Goal: Check status: Check status

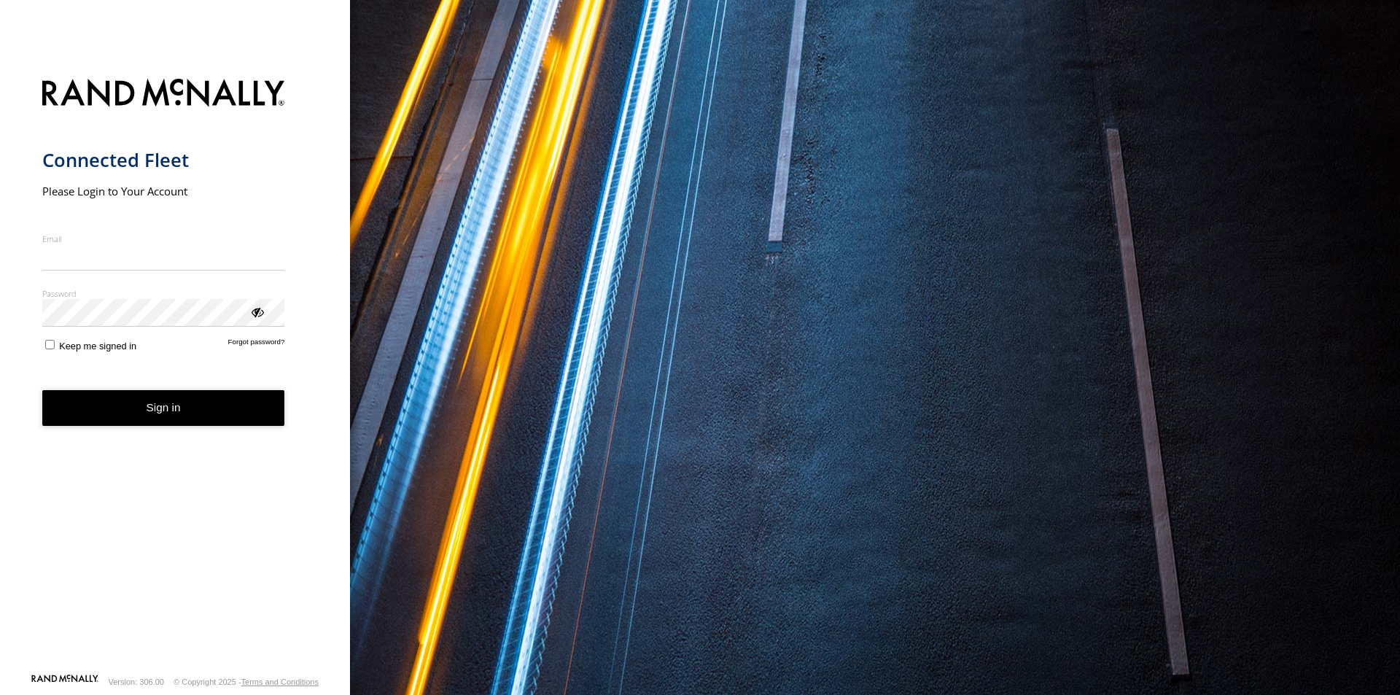
type input "**********"
click at [145, 424] on button "Sign in" at bounding box center [163, 408] width 243 height 36
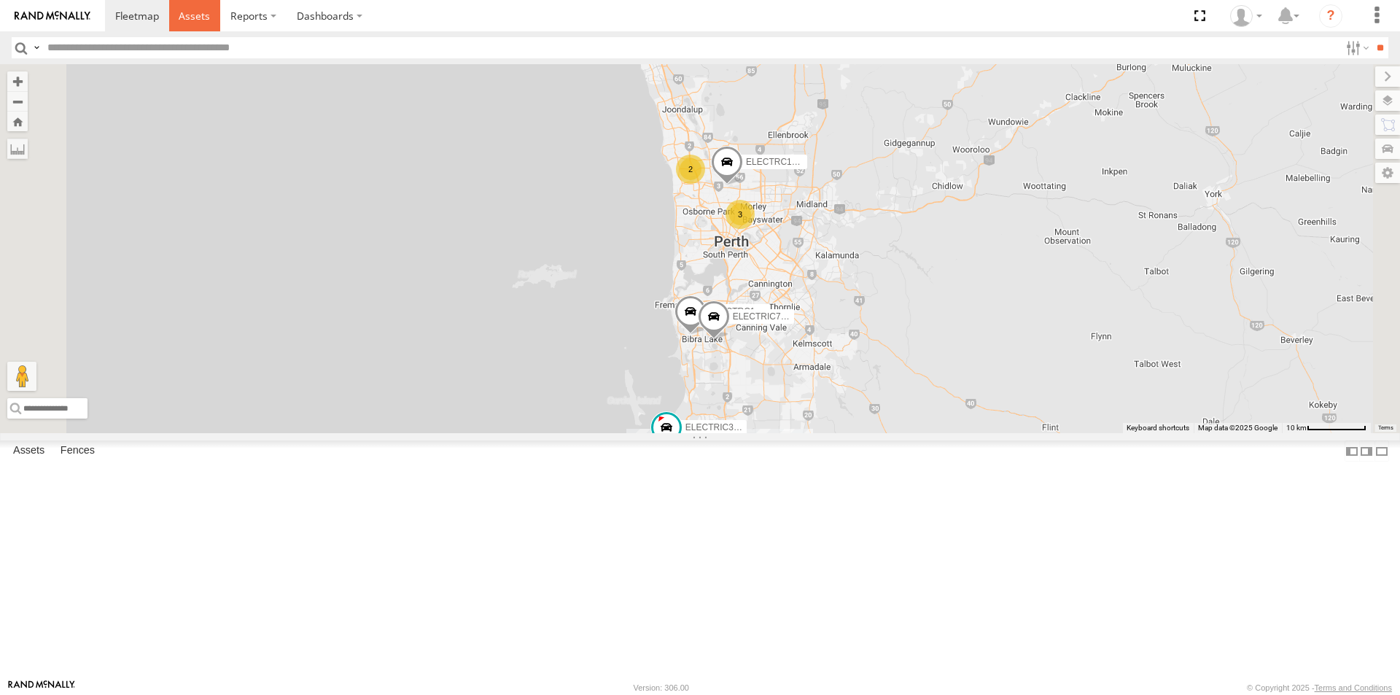
click at [190, 18] on span at bounding box center [194, 16] width 31 height 14
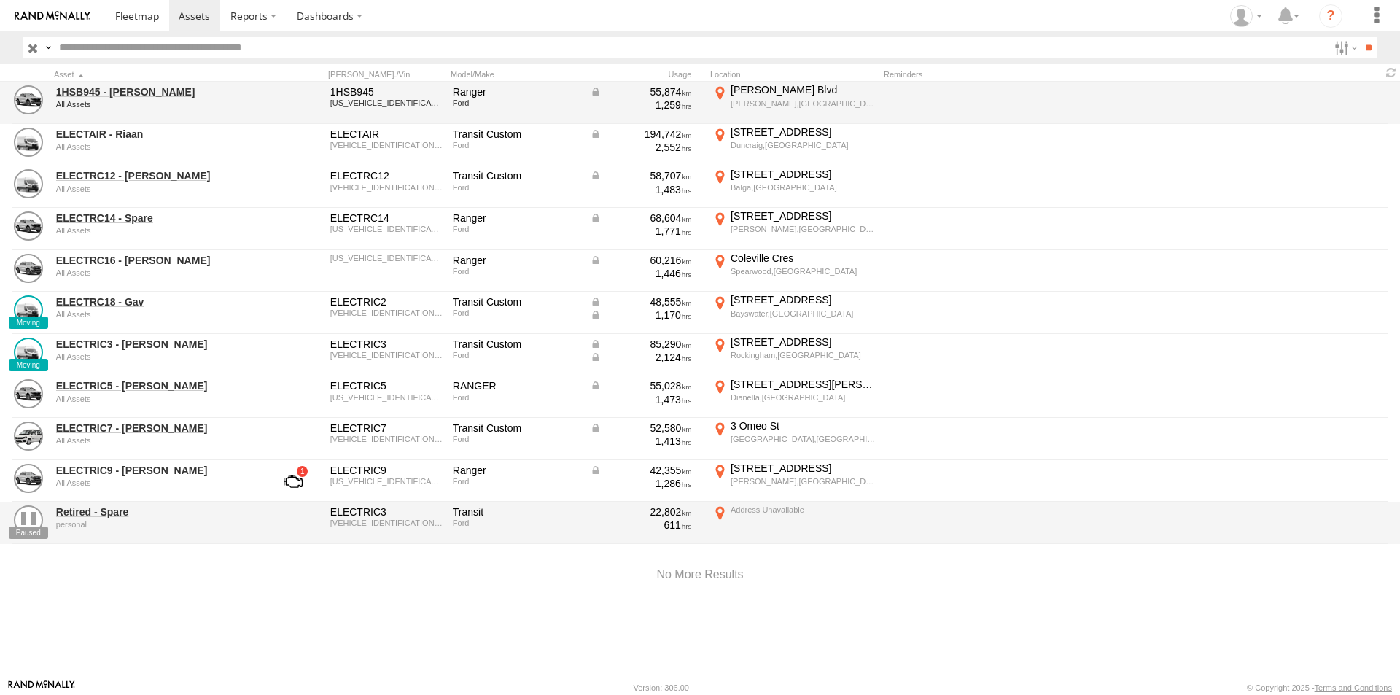
click at [93, 82] on div "1HSB945 - Ben All Assets 1HSB945 MNAUMAF50HW805362 Ranger Ford 55,874 1,259 But…" at bounding box center [700, 103] width 1400 height 42
click at [99, 96] on link "1HSB945 - Ben" at bounding box center [156, 91] width 200 height 13
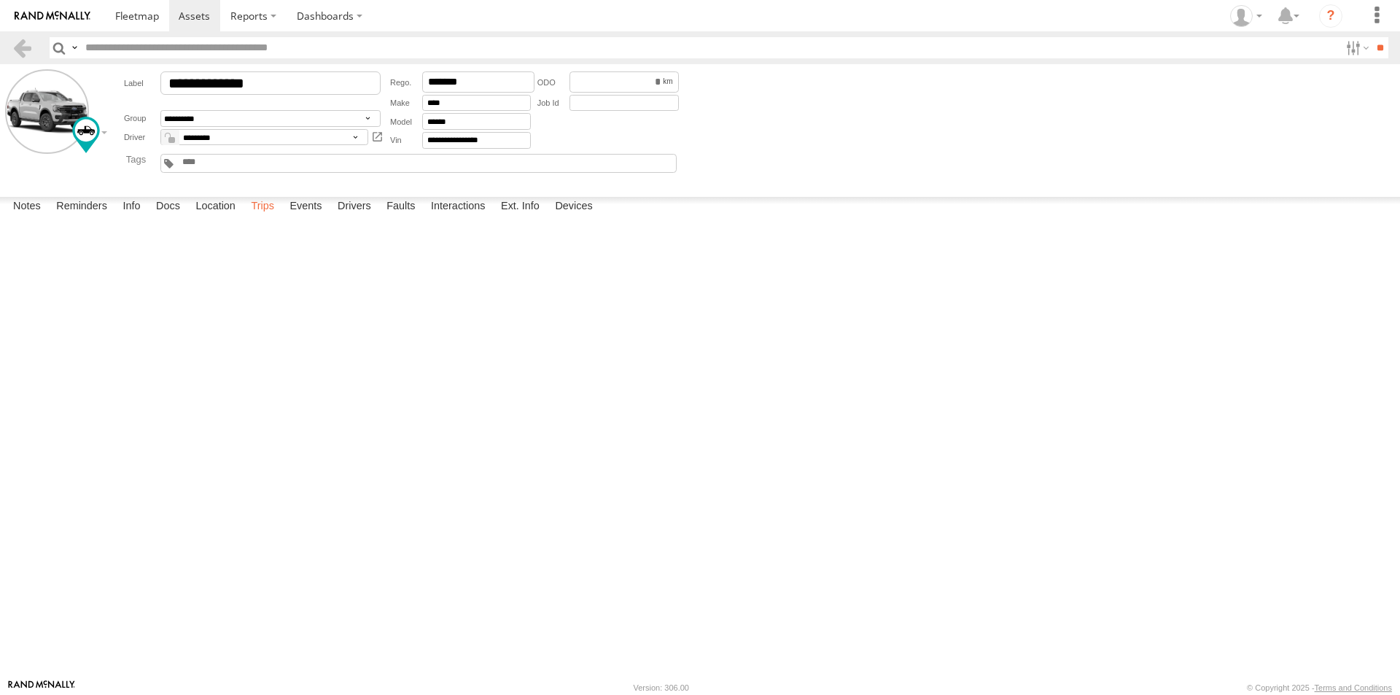
click at [273, 217] on label "Trips" at bounding box center [263, 207] width 38 height 20
click at [0, 0] on link at bounding box center [0, 0] width 0 height 0
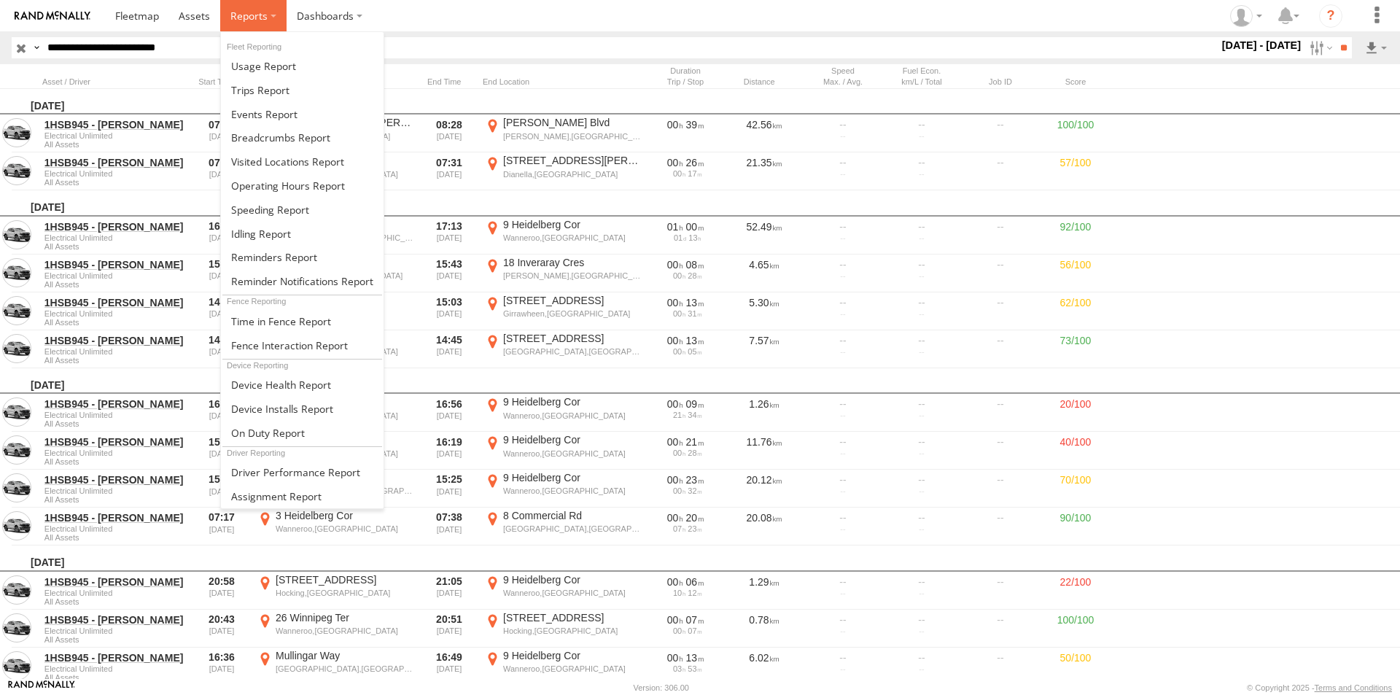
click at [244, 12] on span at bounding box center [248, 16] width 37 height 14
click at [268, 132] on span at bounding box center [280, 138] width 99 height 14
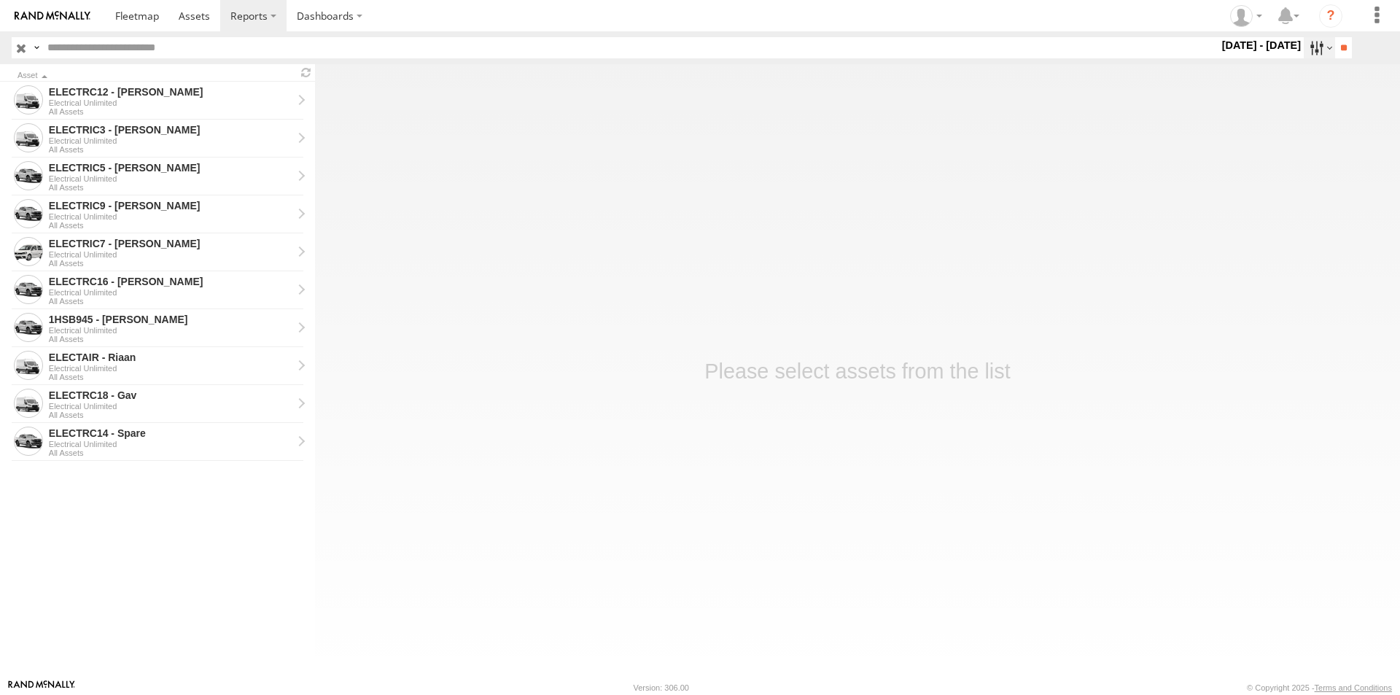
click at [1314, 43] on label at bounding box center [1319, 47] width 31 height 21
click at [0, 0] on label at bounding box center [0, 0] width 0 height 0
click at [0, 0] on span "Electrical Unlimited" at bounding box center [0, 0] width 0 height 0
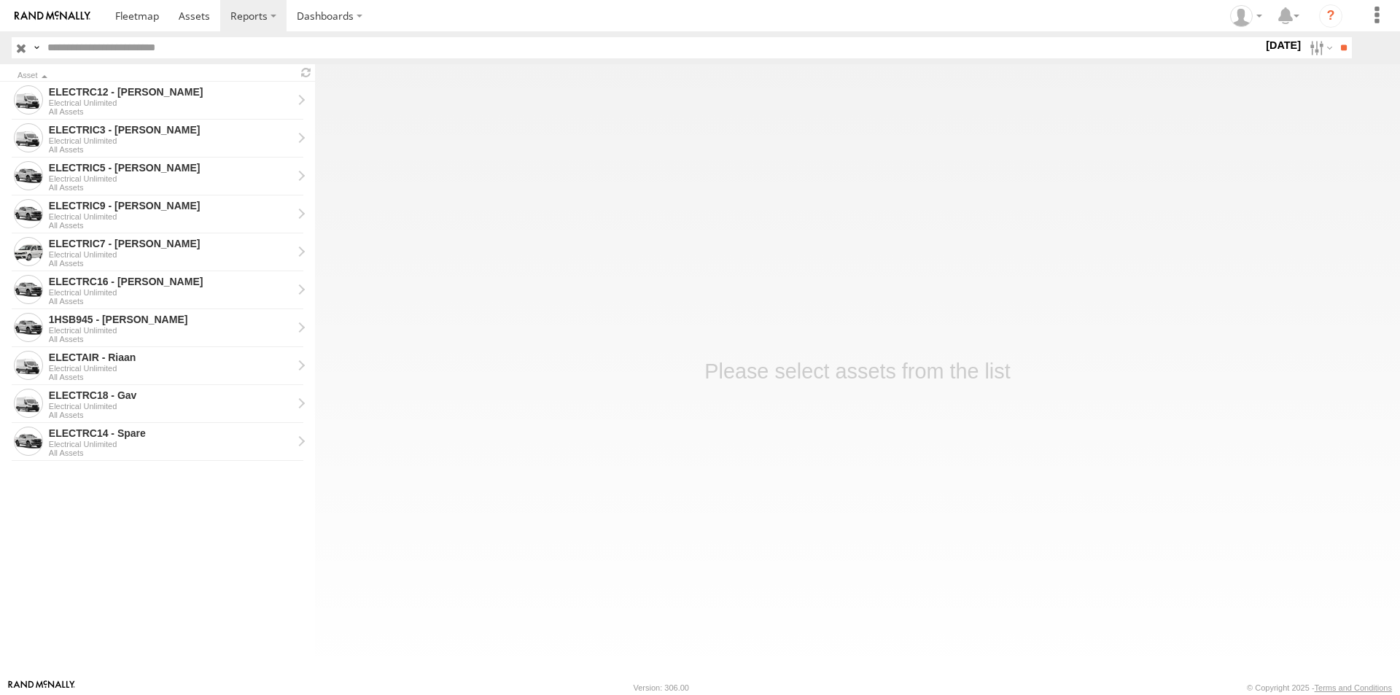
click at [0, 0] on span "Electrical Unlimited" at bounding box center [0, 0] width 0 height 0
click at [25, 47] on input "button" at bounding box center [21, 47] width 19 height 21
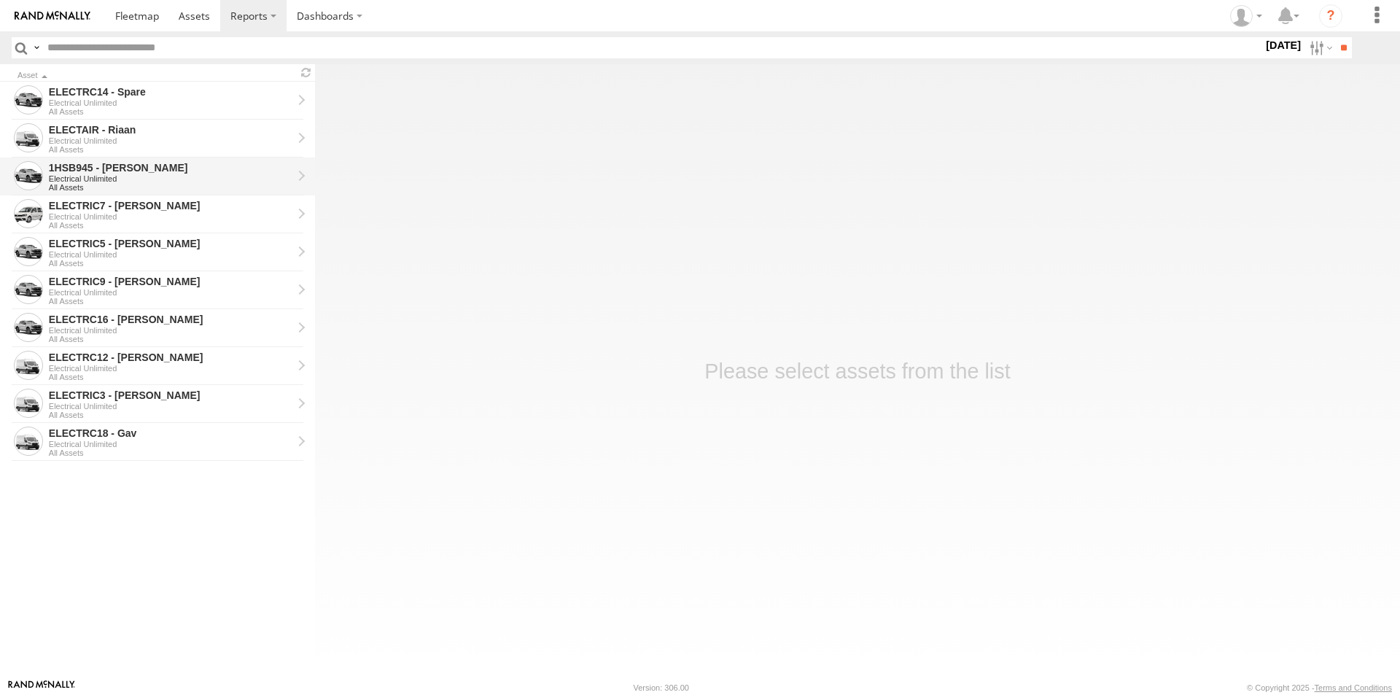
click at [105, 166] on div "1HSB945 - [PERSON_NAME]" at bounding box center [171, 167] width 244 height 13
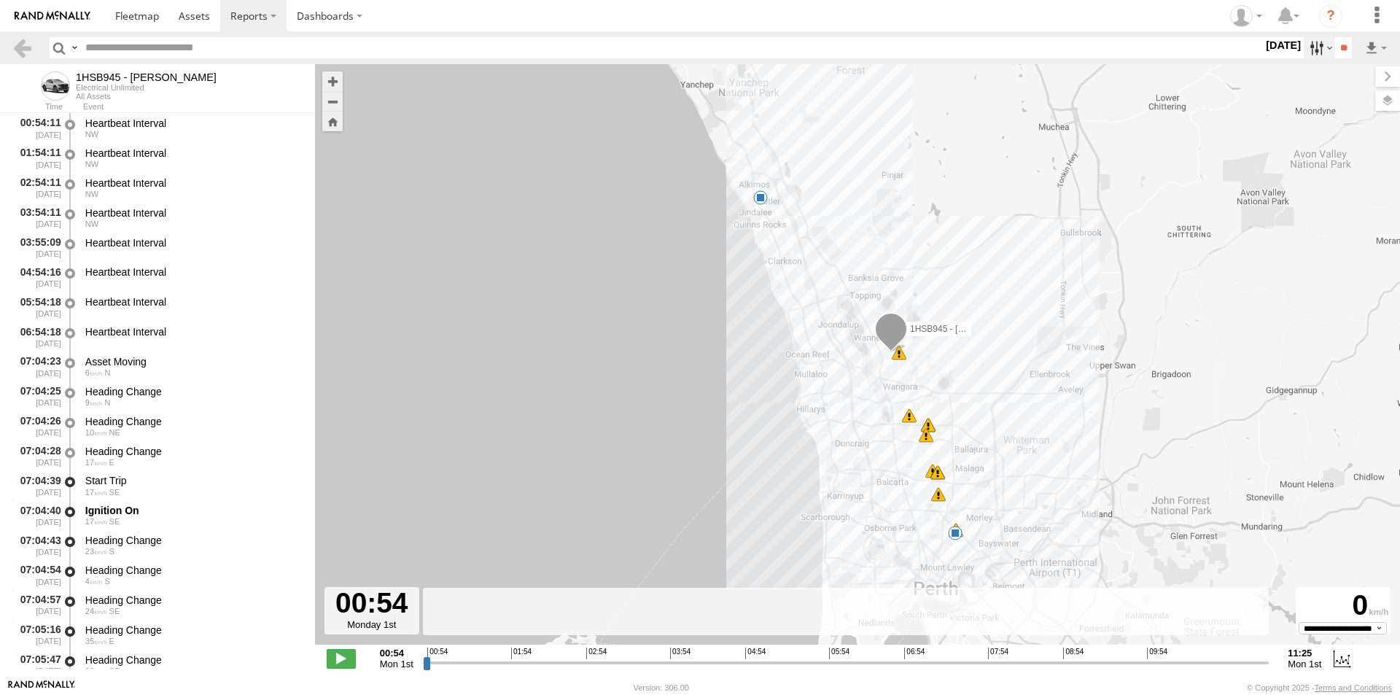
click at [1309, 49] on label at bounding box center [1319, 47] width 31 height 21
click at [0, 0] on label at bounding box center [0, 0] width 0 height 0
click at [1340, 42] on input "**" at bounding box center [1343, 47] width 17 height 21
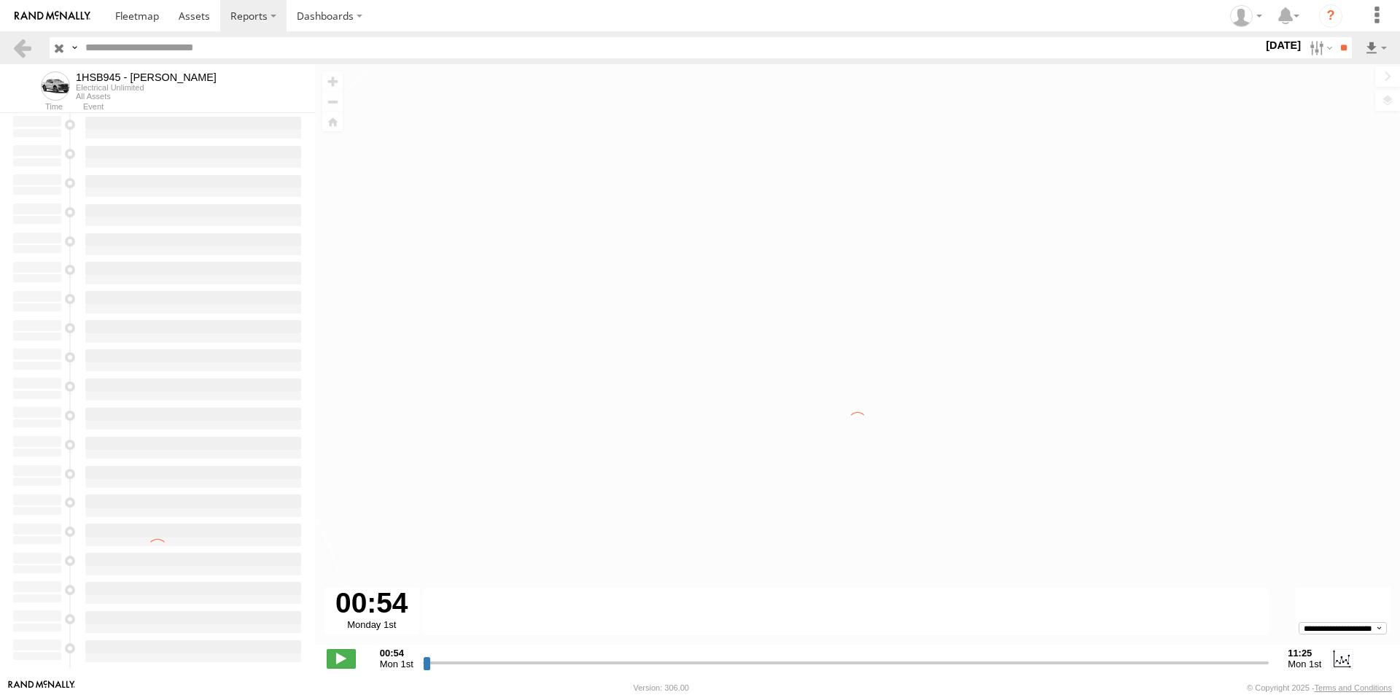
type input "**********"
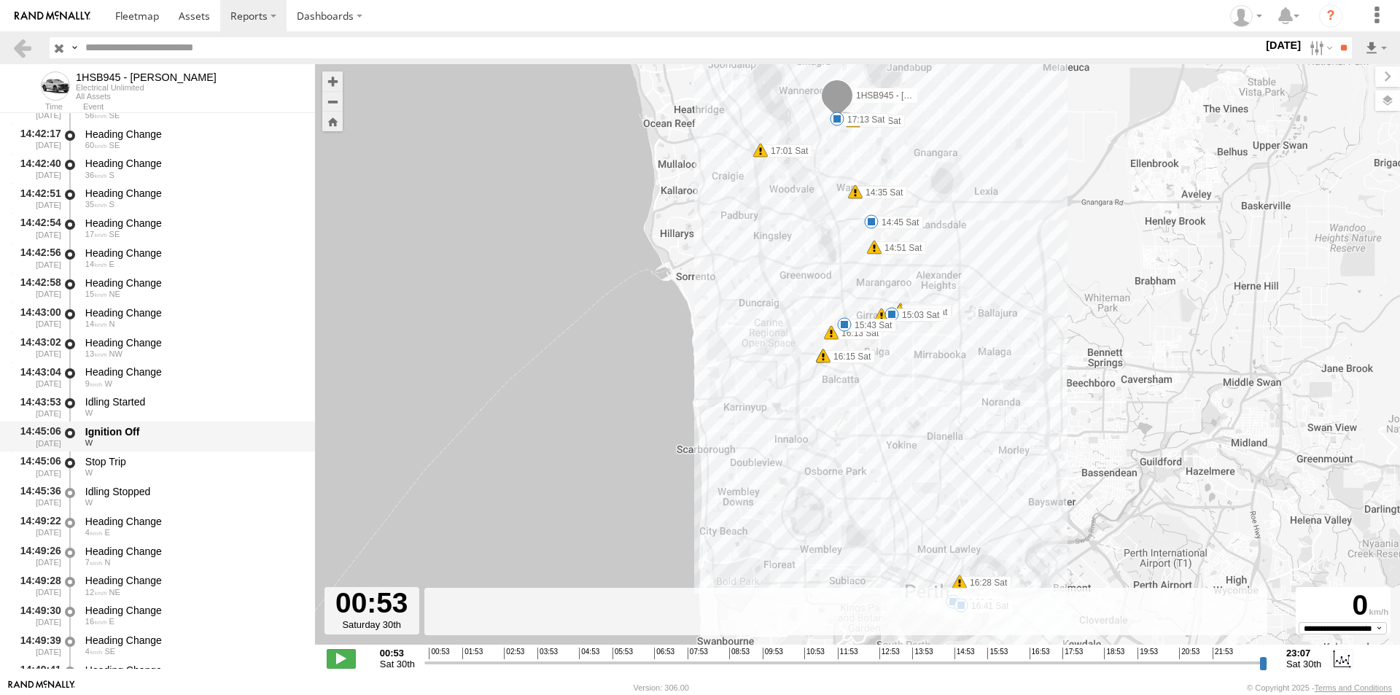
scroll to position [1604, 0]
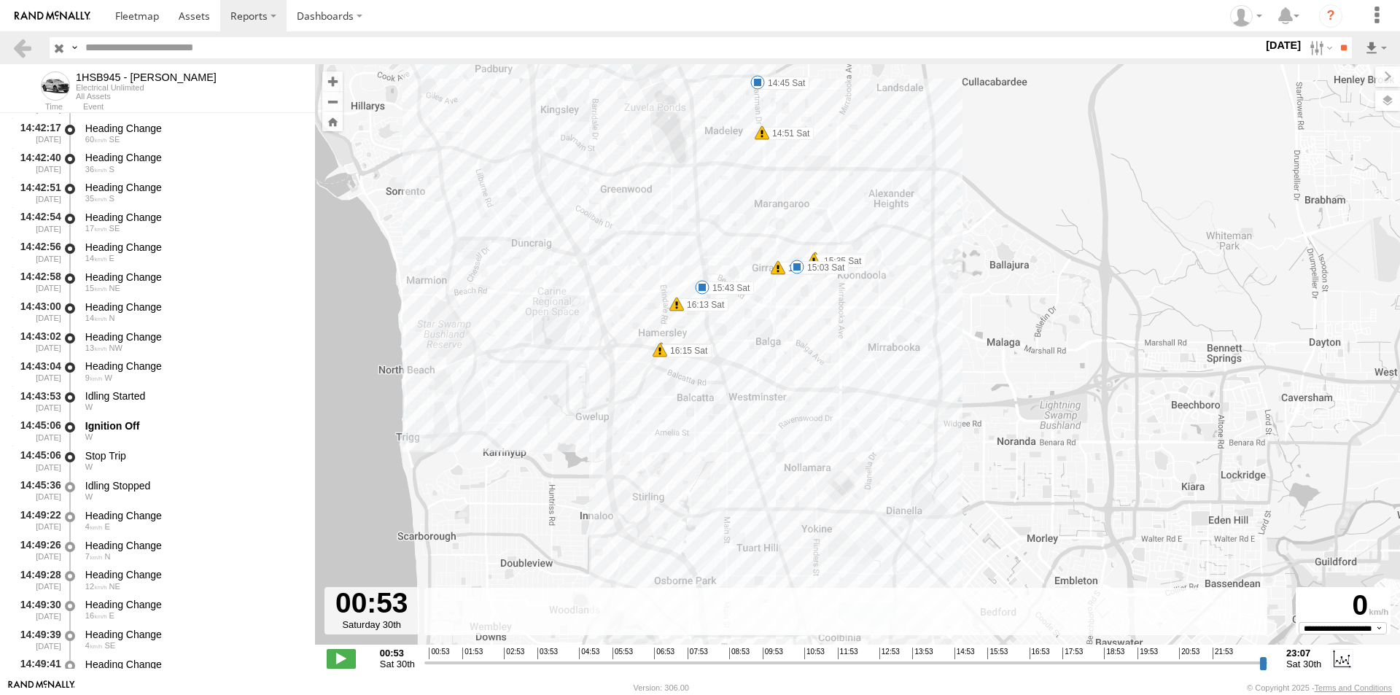
drag, startPoint x: 636, startPoint y: 335, endPoint x: 811, endPoint y: 392, distance: 184.3
click at [811, 392] on div "1HSB945 - Ben 14:32 Sat 14:35 Sat 14:45 Sat 14:51 Sat 14:56 Sat 15:03 Sat 15:35…" at bounding box center [857, 362] width 1085 height 596
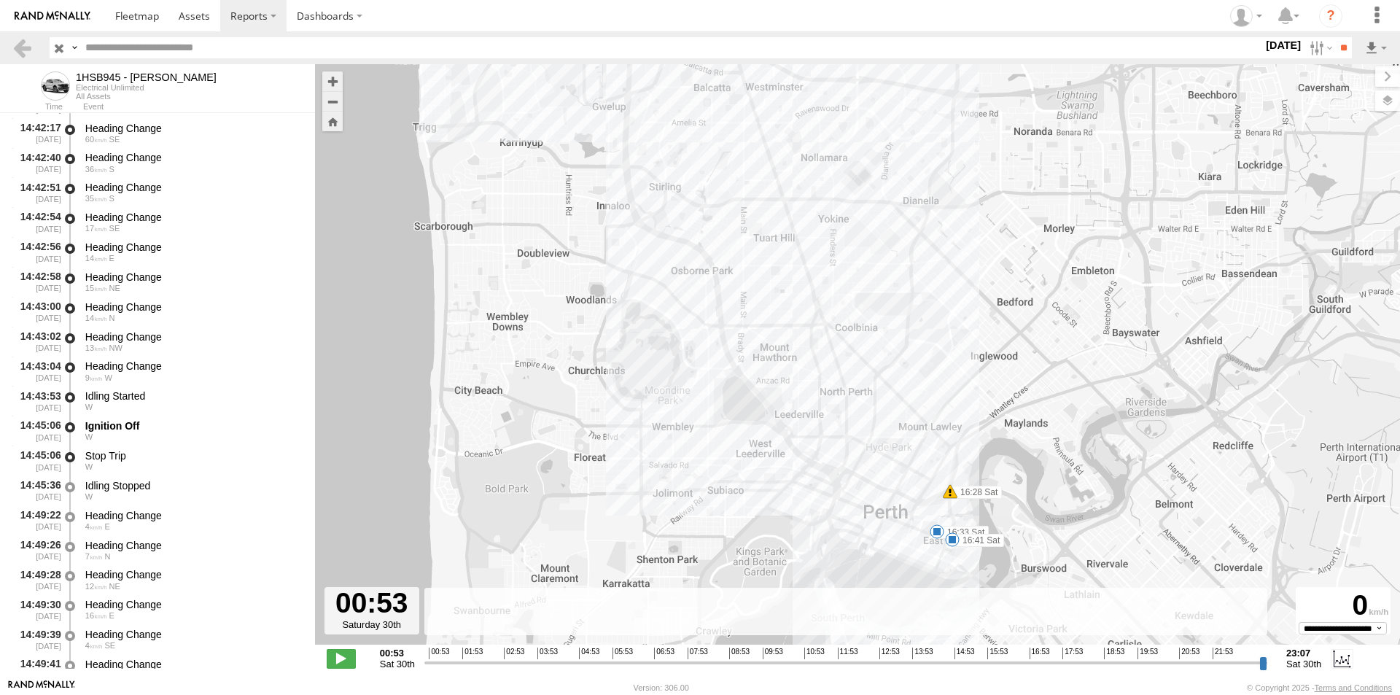
drag, startPoint x: 866, startPoint y: 513, endPoint x: 883, endPoint y: 200, distance: 314.0
click at [883, 200] on div "1HSB945 - Ben 14:32 Sat 14:35 Sat 14:45 Sat 14:51 Sat 14:56 Sat 15:03 Sat 15:35…" at bounding box center [857, 362] width 1085 height 596
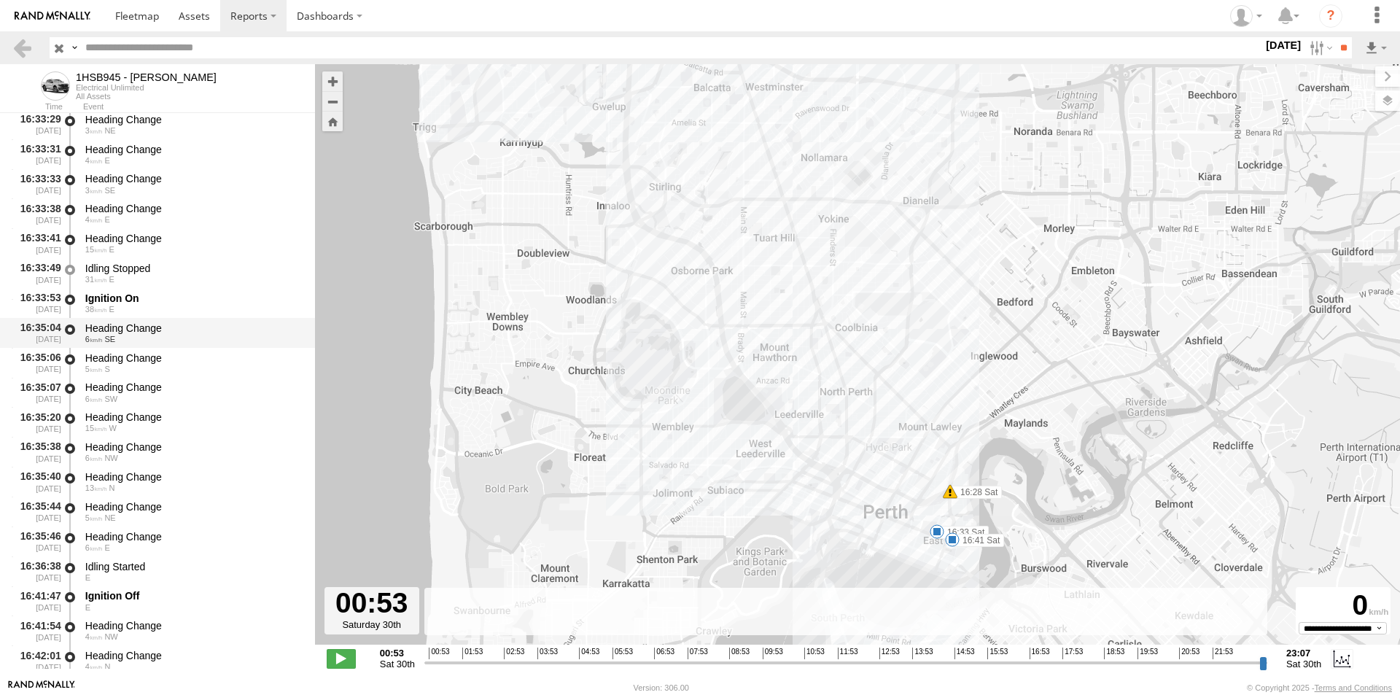
scroll to position [6126, 0]
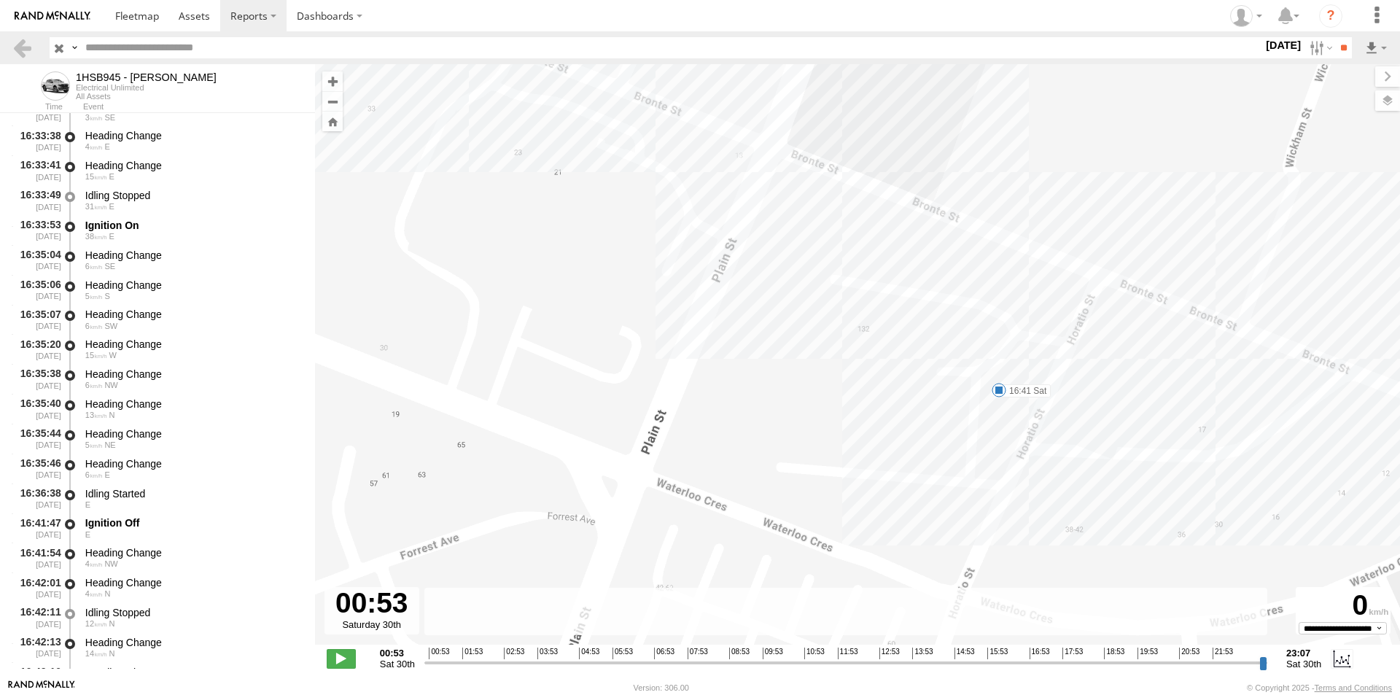
click at [1001, 389] on span at bounding box center [999, 390] width 15 height 15
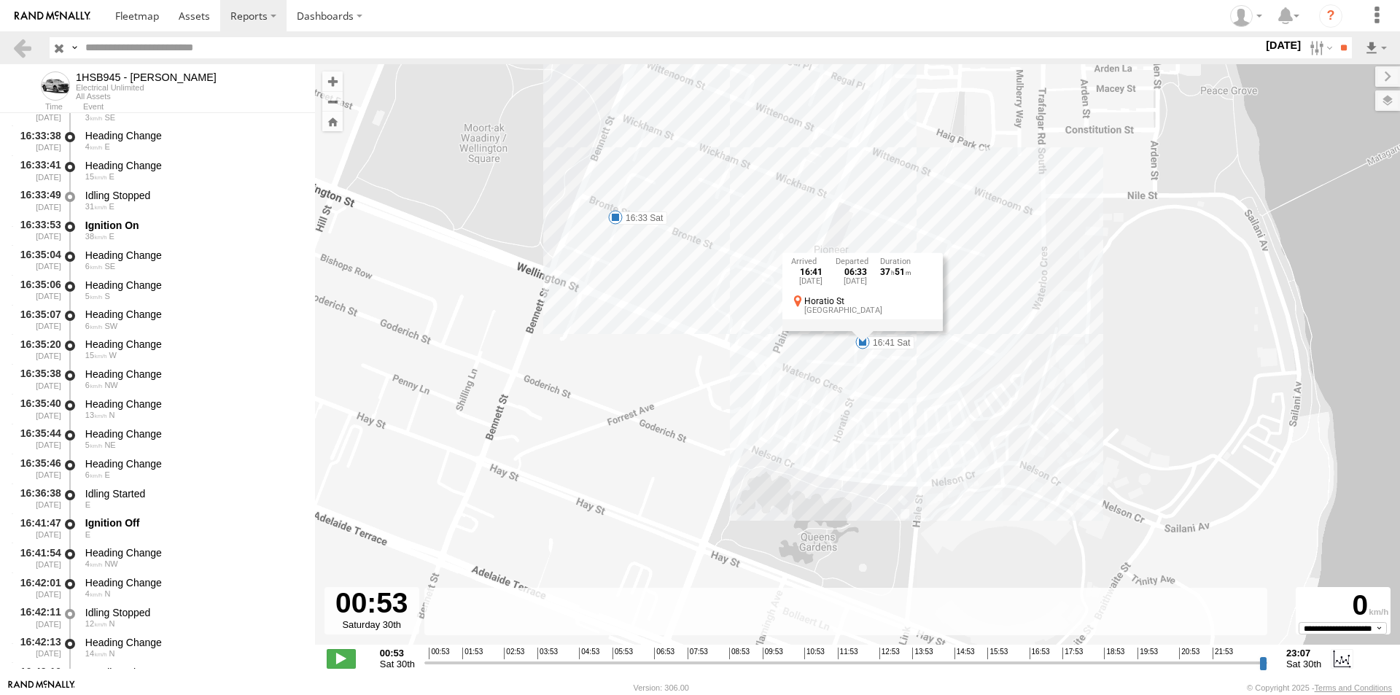
click at [612, 218] on span at bounding box center [615, 217] width 15 height 15
click at [865, 344] on span at bounding box center [862, 342] width 15 height 15
click at [864, 330] on div "16:41 Sat 30th Aug 06:33 Mon 1st Sep 37 51 Horatio St East Perth" at bounding box center [862, 291] width 160 height 78
click at [861, 341] on span at bounding box center [862, 342] width 15 height 15
click at [864, 330] on div "16:41 Sat 30th Aug 06:33 Mon 1st Sep 37 51 Horatio St East Perth" at bounding box center [862, 291] width 160 height 78
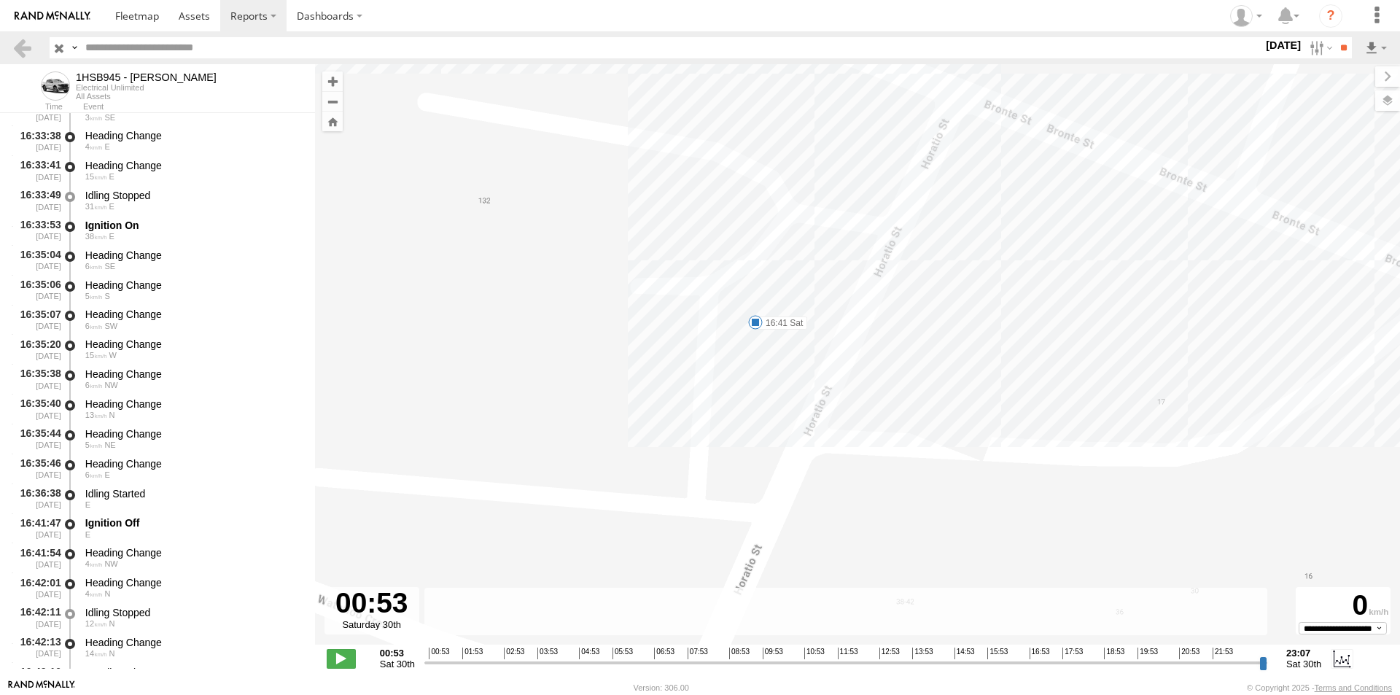
click at [755, 323] on span at bounding box center [755, 322] width 15 height 15
click at [755, 311] on div "16:41 Sat 30th Aug 06:33 Mon 1st Sep 37 51 Horatio St East Perth" at bounding box center [755, 272] width 160 height 78
click at [684, 290] on div "Horatio St East Perth" at bounding box center [755, 285] width 143 height 20
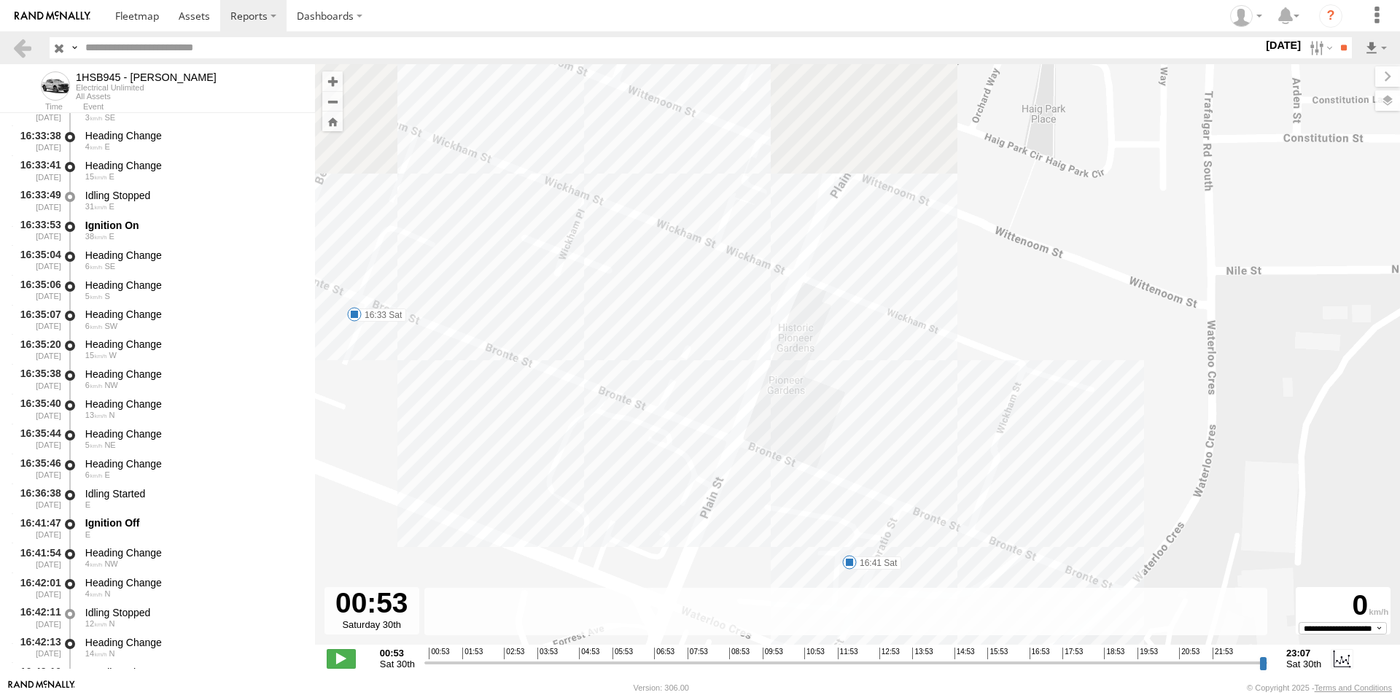
drag, startPoint x: 503, startPoint y: 365, endPoint x: 659, endPoint y: 528, distance: 224.9
click at [659, 528] on div "1HSB945 - Ben 14:32 Sat 14:35 Sat 14:45 Sat 14:51 Sat 14:56 Sat 15:03 Sat 15:35…" at bounding box center [857, 362] width 1085 height 596
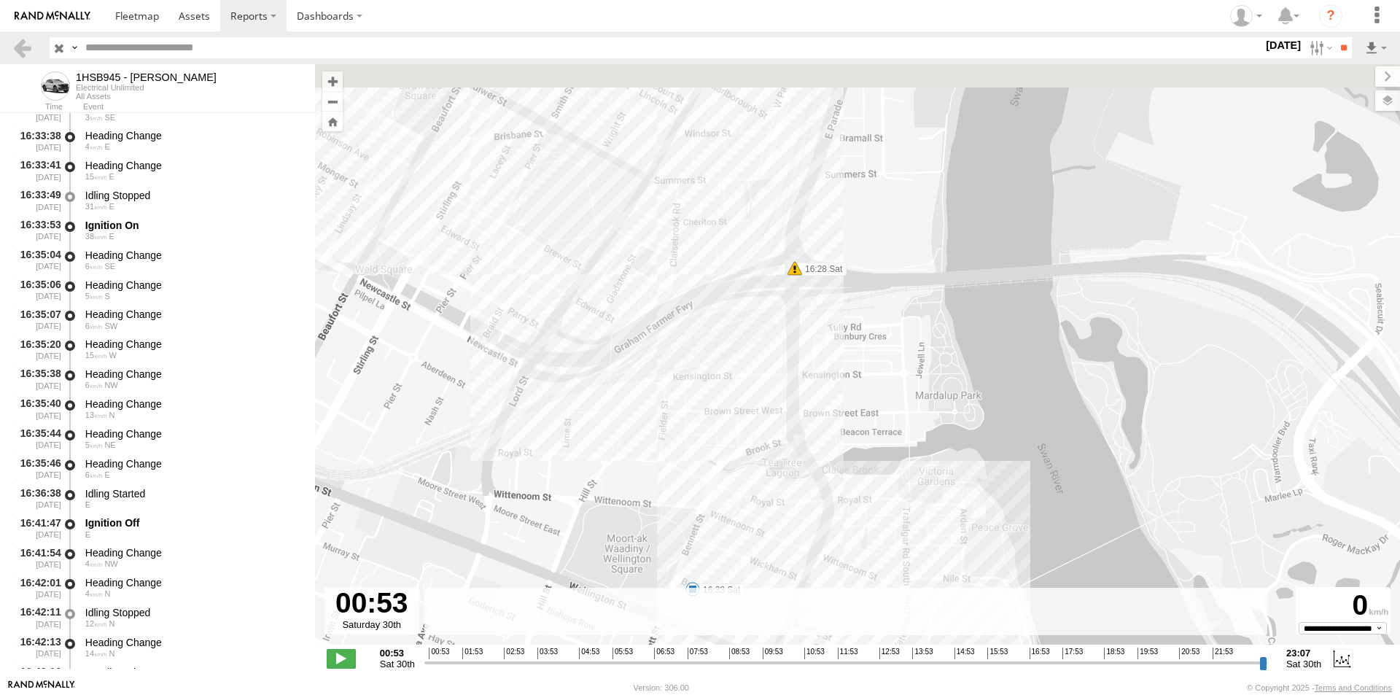
drag, startPoint x: 761, startPoint y: 238, endPoint x: 896, endPoint y: 400, distance: 211.2
click at [896, 400] on div "1HSB945 - Ben 14:32 Sat 14:35 Sat 14:45 Sat 14:51 Sat 14:56 Sat 15:03 Sat 15:35…" at bounding box center [857, 362] width 1085 height 596
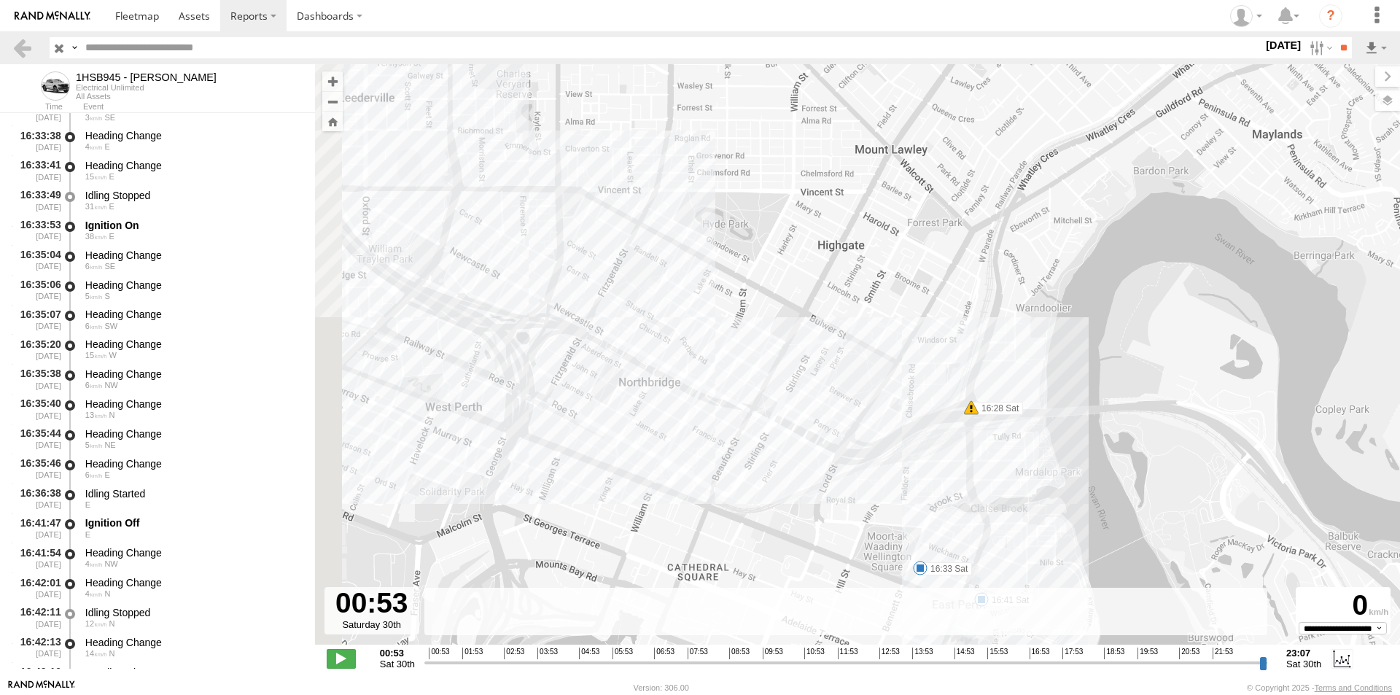
drag, startPoint x: 384, startPoint y: 400, endPoint x: 752, endPoint y: 449, distance: 370.8
click at [752, 449] on div "1HSB945 - Ben 14:32 Sat 14:35 Sat 14:45 Sat 14:51 Sat 14:56 Sat 15:03 Sat 15:35…" at bounding box center [857, 362] width 1085 height 596
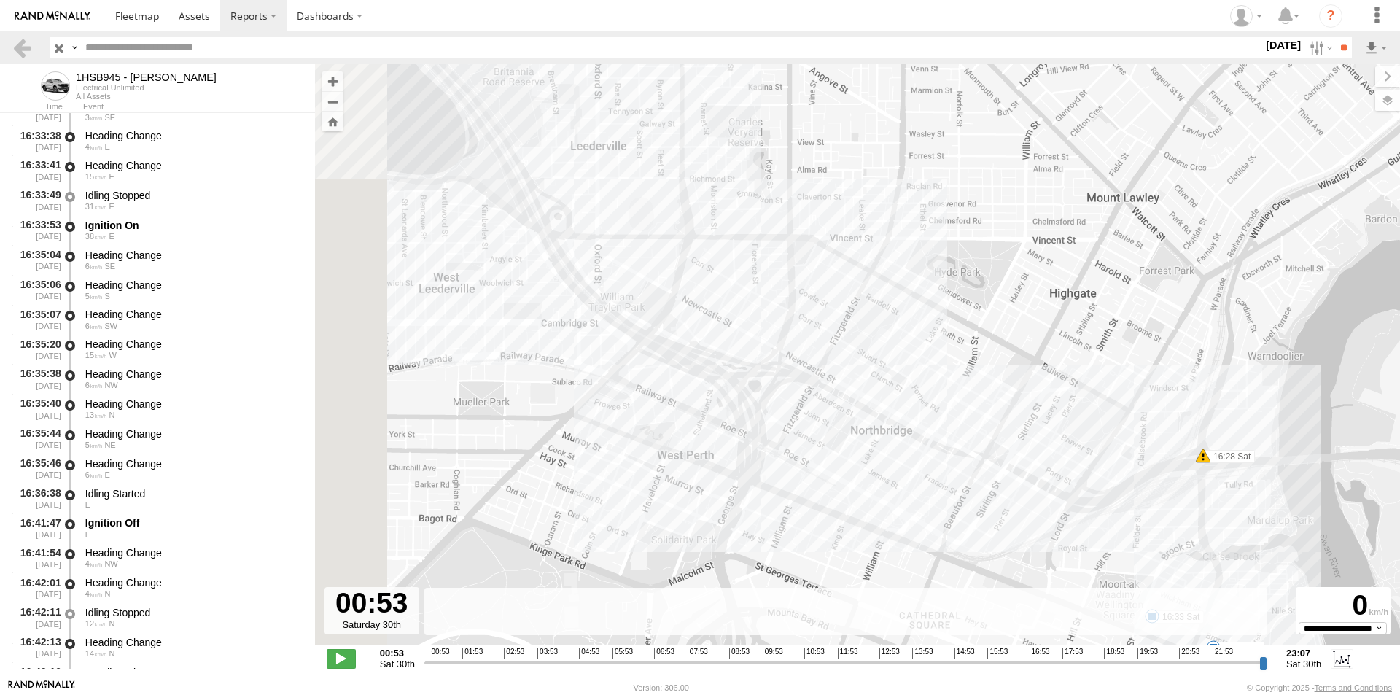
drag, startPoint x: 419, startPoint y: 395, endPoint x: 668, endPoint y: 455, distance: 256.5
click at [668, 455] on div "1HSB945 - Ben 14:32 Sat 14:35 Sat 14:45 Sat 14:51 Sat 14:56 Sat 15:03 Sat 15:35…" at bounding box center [857, 362] width 1085 height 596
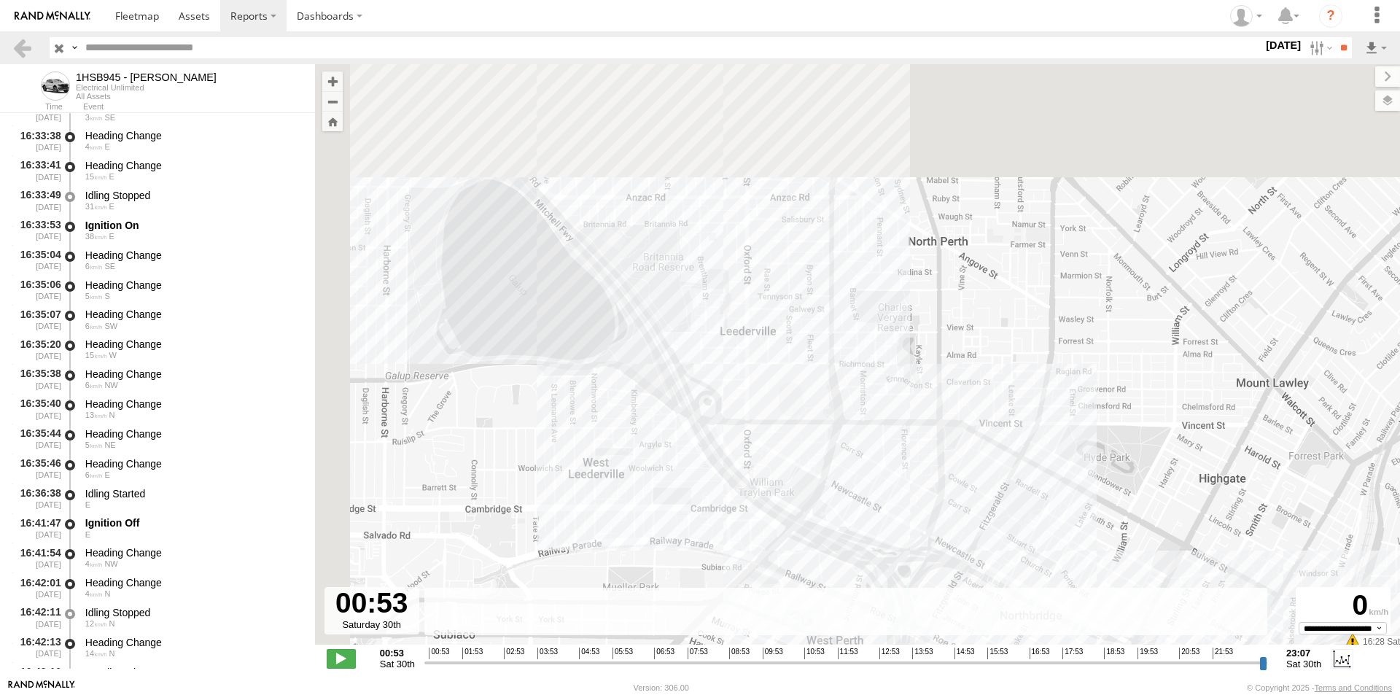
drag, startPoint x: 494, startPoint y: 287, endPoint x: 640, endPoint y: 477, distance: 238.8
click at [640, 477] on div "1HSB945 - Ben 14:32 Sat 14:35 Sat 14:45 Sat 14:51 Sat 14:56 Sat 15:03 Sat 15:35…" at bounding box center [857, 362] width 1085 height 596
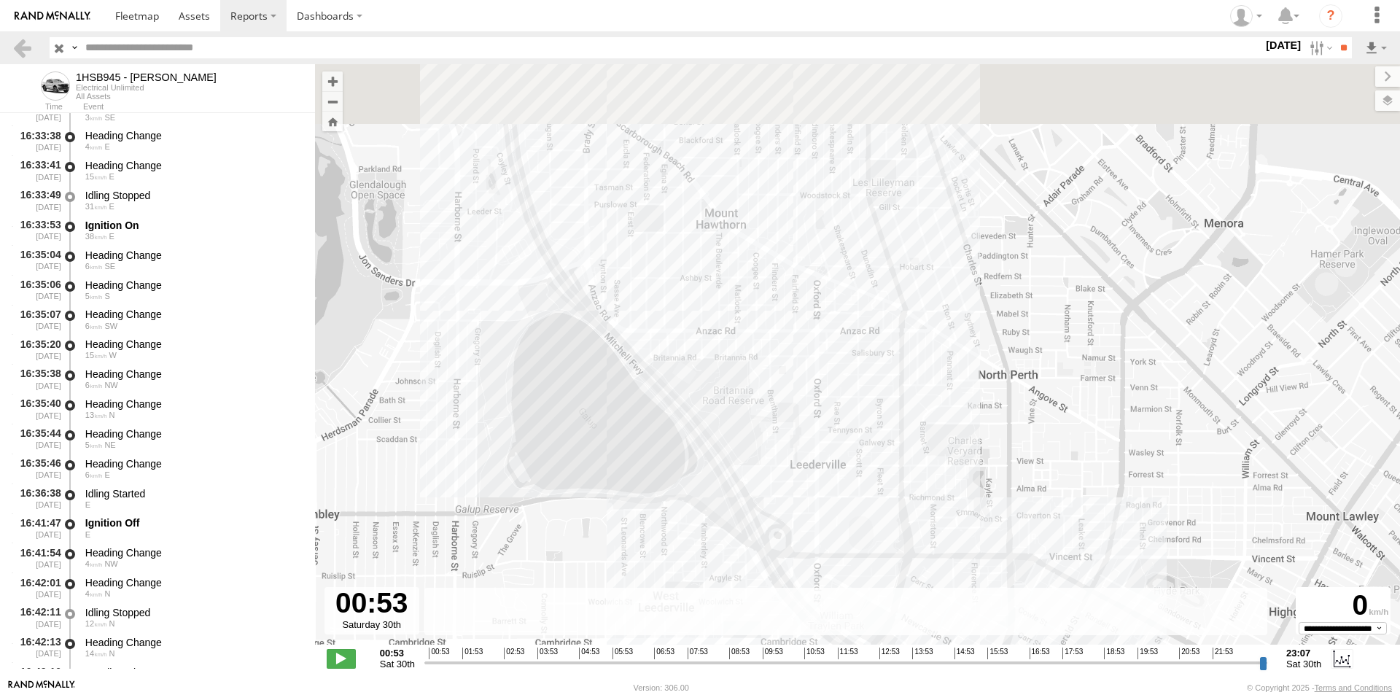
drag, startPoint x: 714, startPoint y: 294, endPoint x: 808, endPoint y: 498, distance: 224.8
click at [808, 498] on div "1HSB945 - Ben 14:32 Sat 14:35 Sat 14:45 Sat 14:51 Sat 14:56 Sat 15:03 Sat 15:35…" at bounding box center [857, 362] width 1085 height 596
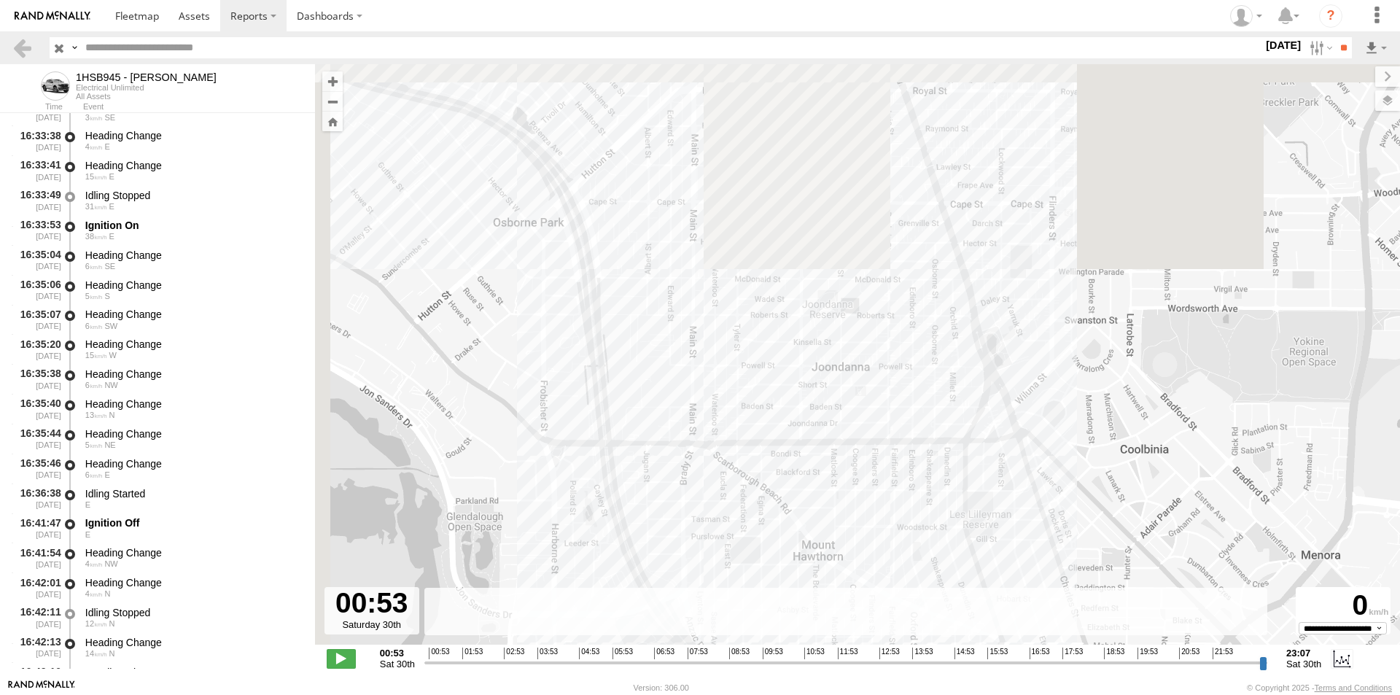
drag, startPoint x: 858, startPoint y: 478, endPoint x: 857, endPoint y: 578, distance: 99.9
click at [857, 578] on div "1HSB945 - Ben 14:32 Sat 14:35 Sat 14:45 Sat 14:51 Sat 14:56 Sat 15:03 Sat 15:35…" at bounding box center [857, 362] width 1085 height 596
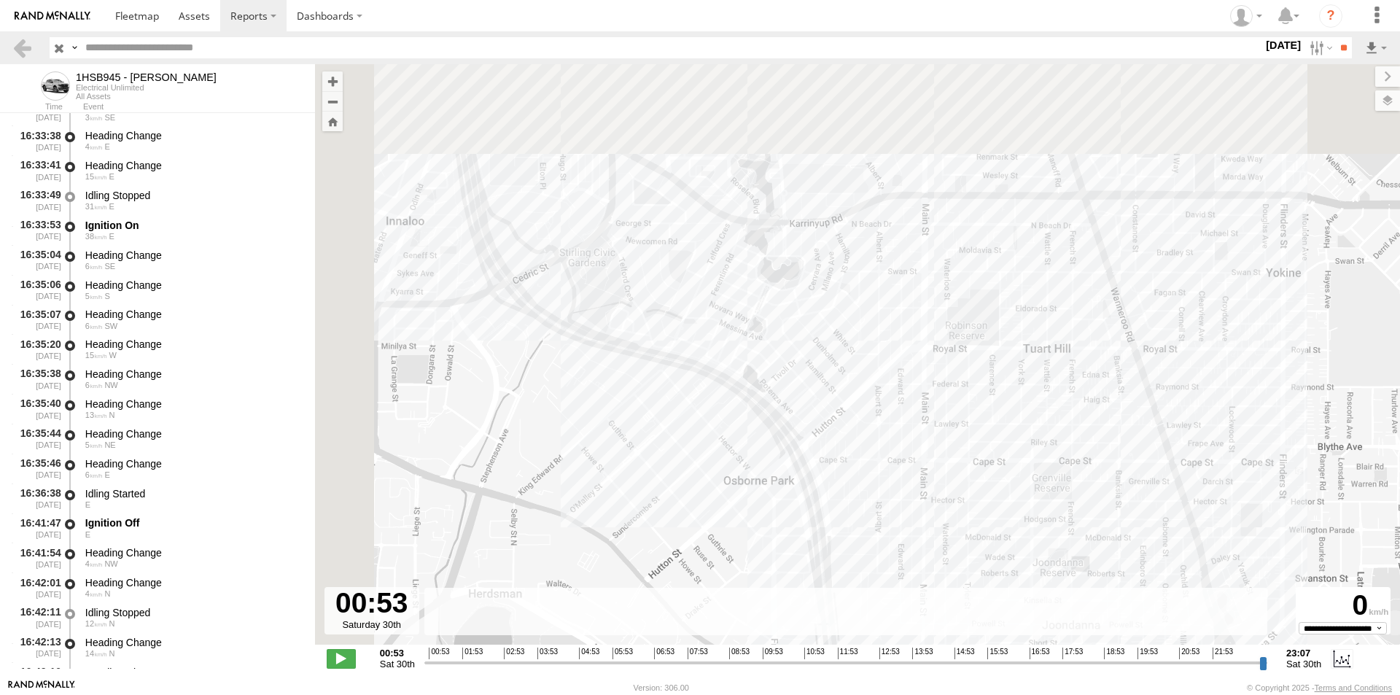
drag, startPoint x: 659, startPoint y: 305, endPoint x: 898, endPoint y: 520, distance: 321.7
click at [904, 529] on div "1HSB945 - Ben 14:32 Sat 14:35 Sat 14:45 Sat 14:51 Sat 14:56 Sat 15:03 Sat 15:35…" at bounding box center [857, 362] width 1085 height 596
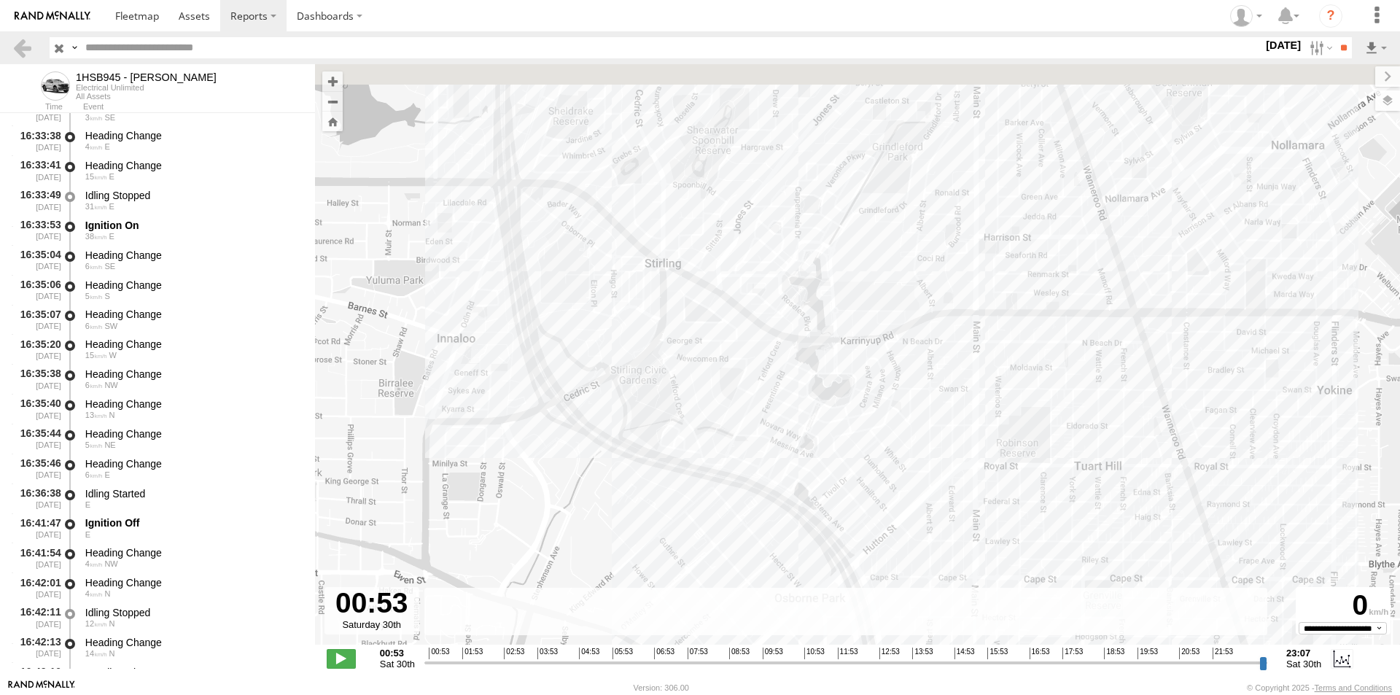
drag, startPoint x: 615, startPoint y: 257, endPoint x: 734, endPoint y: 540, distance: 305.9
click at [734, 540] on div "1HSB945 - Ben 14:32 Sat 14:35 Sat 14:45 Sat 14:51 Sat 14:56 Sat 15:03 Sat 15:35…" at bounding box center [857, 362] width 1085 height 596
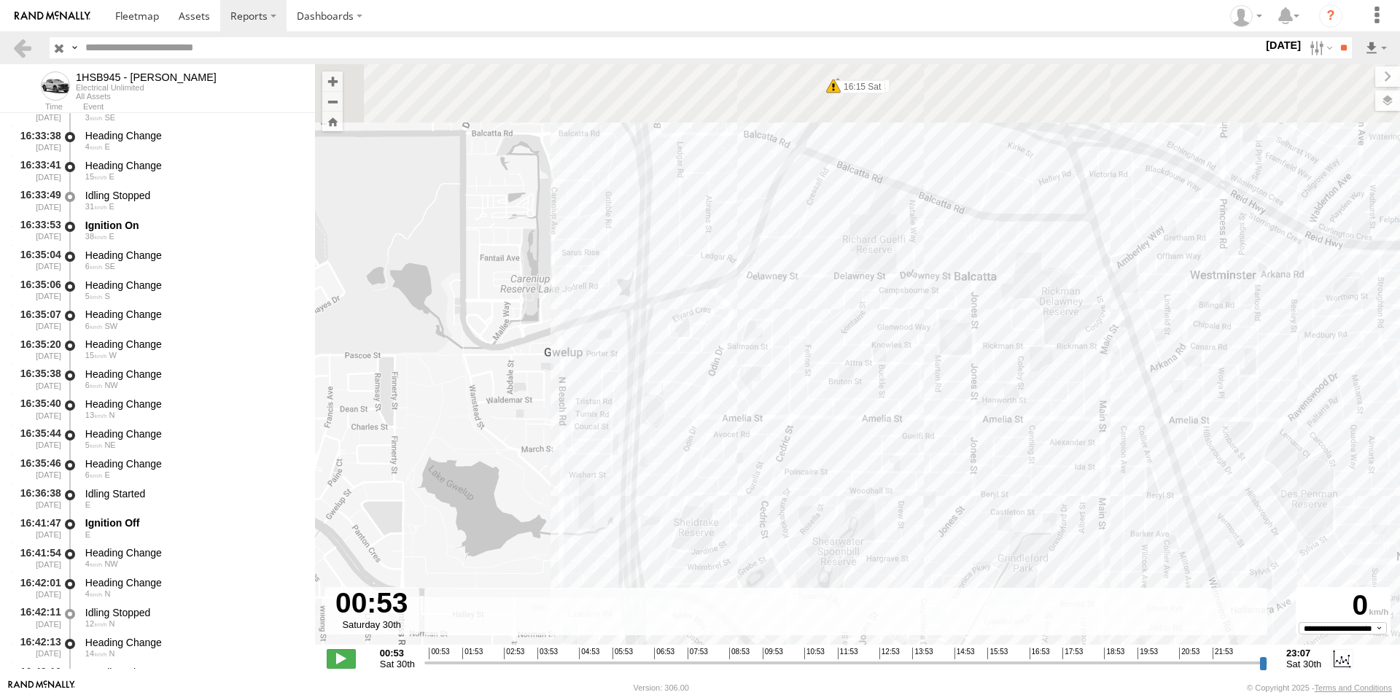
drag, startPoint x: 662, startPoint y: 314, endPoint x: 705, endPoint y: 523, distance: 213.7
click at [705, 523] on div "1HSB945 - Ben 14:32 Sat 14:35 Sat 14:45 Sat 14:51 Sat 14:56 Sat 15:03 Sat 15:35…" at bounding box center [857, 362] width 1085 height 596
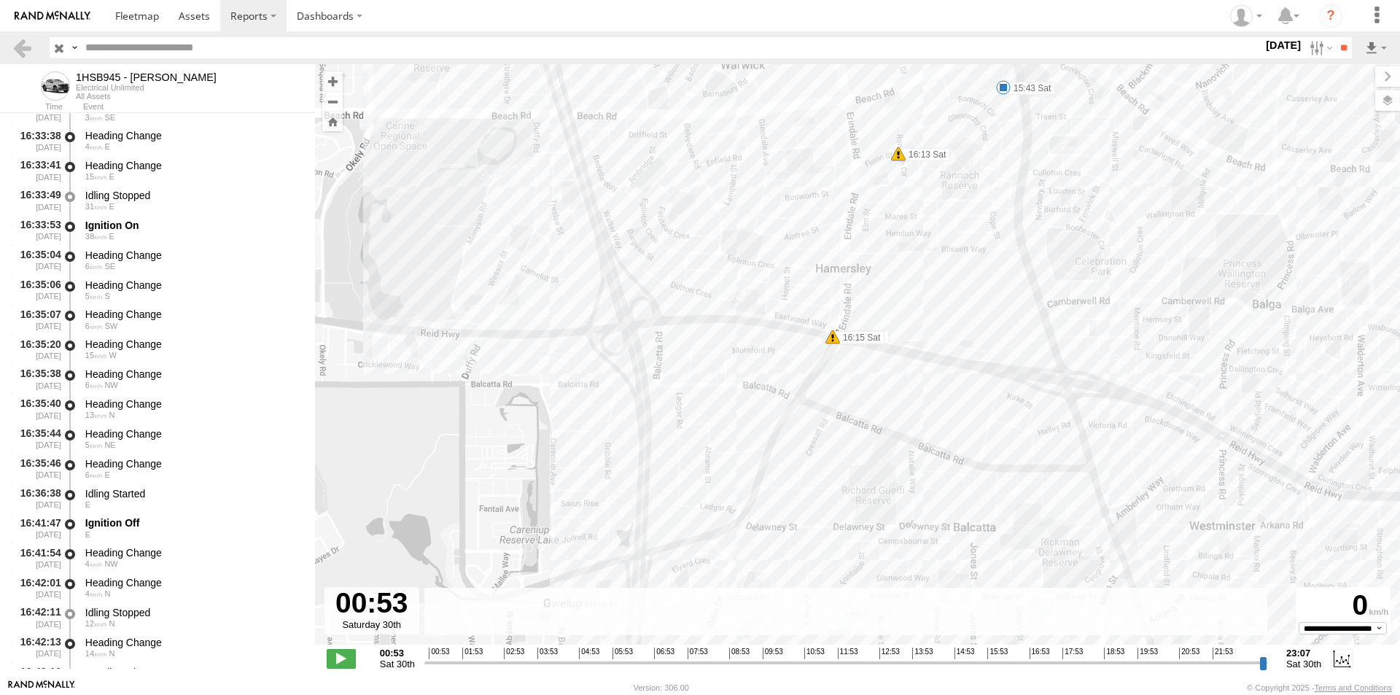
drag, startPoint x: 742, startPoint y: 292, endPoint x: 737, endPoint y: 524, distance: 231.9
click at [737, 524] on div "1HSB945 - Ben 14:32 Sat 14:35 Sat 14:45 Sat 14:51 Sat 14:56 Sat 15:03 Sat 15:35…" at bounding box center [857, 362] width 1085 height 596
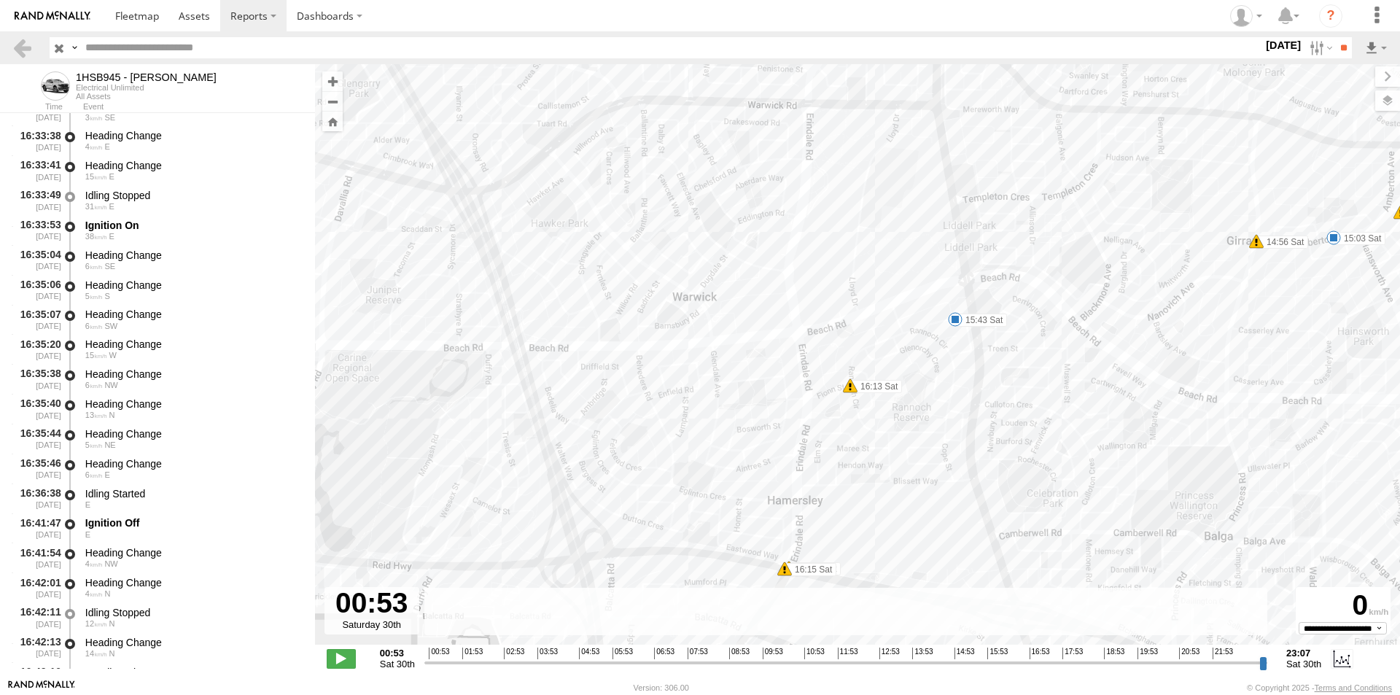
drag, startPoint x: 1018, startPoint y: 298, endPoint x: 960, endPoint y: 542, distance: 251.2
click at [960, 542] on div "1HSB945 - Ben 14:32 Sat 14:35 Sat 14:45 Sat 14:51 Sat 14:56 Sat 15:03 Sat 15:35…" at bounding box center [857, 362] width 1085 height 596
click at [950, 319] on span at bounding box center [955, 320] width 15 height 15
click at [1329, 242] on span at bounding box center [1333, 238] width 15 height 15
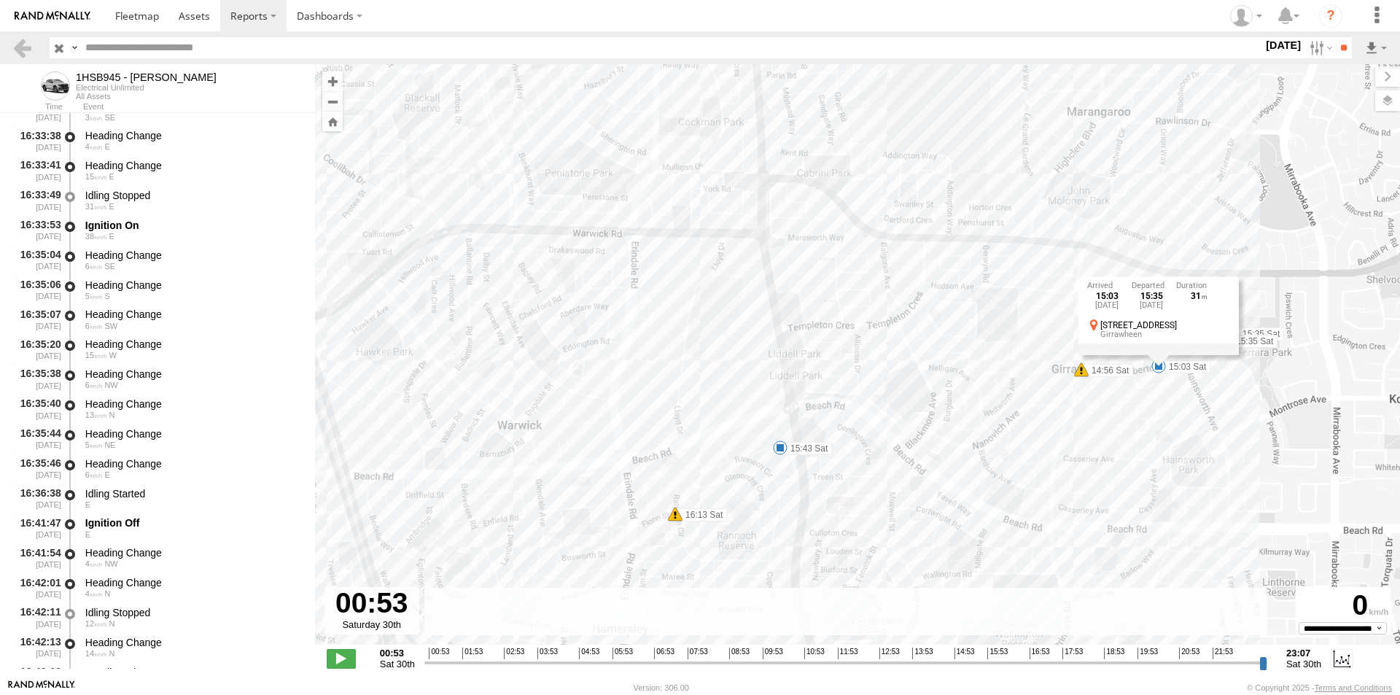
drag, startPoint x: 1339, startPoint y: 316, endPoint x: 1157, endPoint y: 448, distance: 225.5
click at [1157, 448] on div "1HSB945 - Ben 14:32 Sat 14:35 Sat 14:45 Sat 14:51 Sat 14:56 Sat 15:03 Sat 15:35…" at bounding box center [857, 362] width 1085 height 596
click at [779, 443] on span at bounding box center [780, 447] width 15 height 15
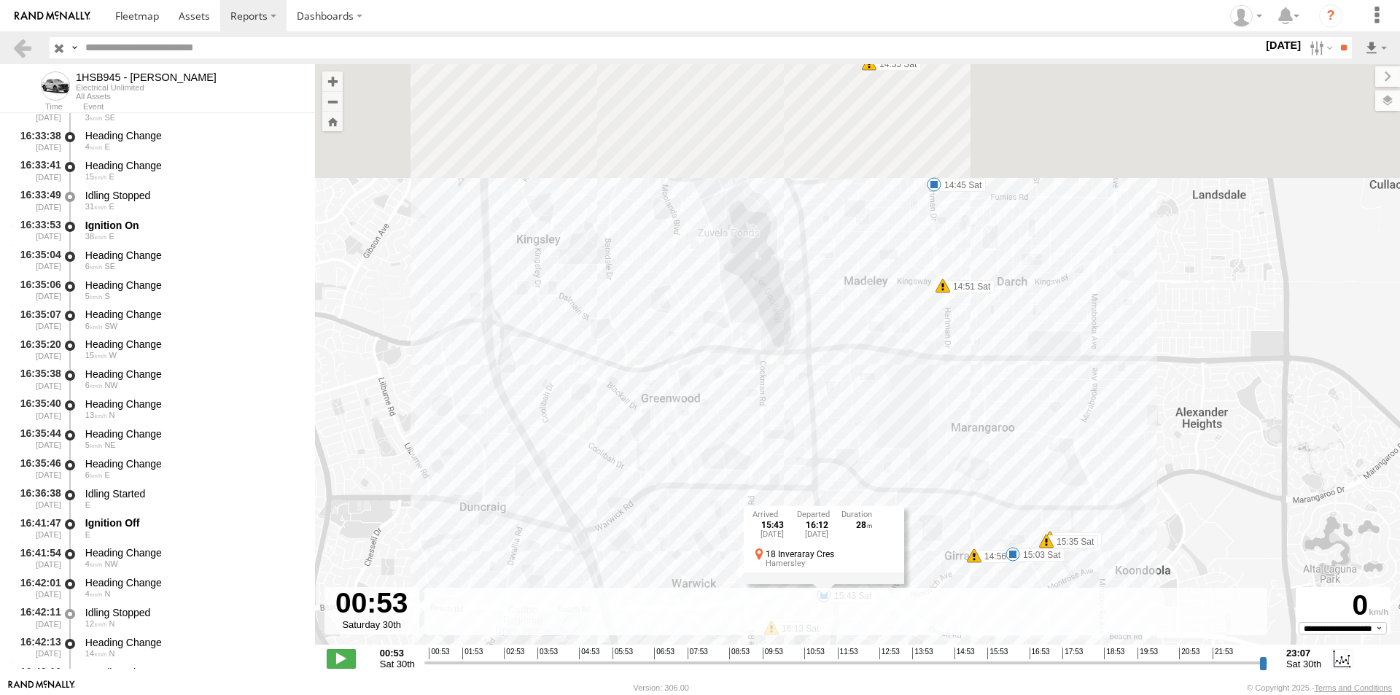
drag, startPoint x: 896, startPoint y: 251, endPoint x: 833, endPoint y: 460, distance: 218.5
click at [833, 460] on div "1HSB945 - Ben 14:32 Sat 14:35 Sat 14:45 Sat 14:51 Sat 14:56 Sat 15:03 Sat 15:35…" at bounding box center [857, 362] width 1085 height 596
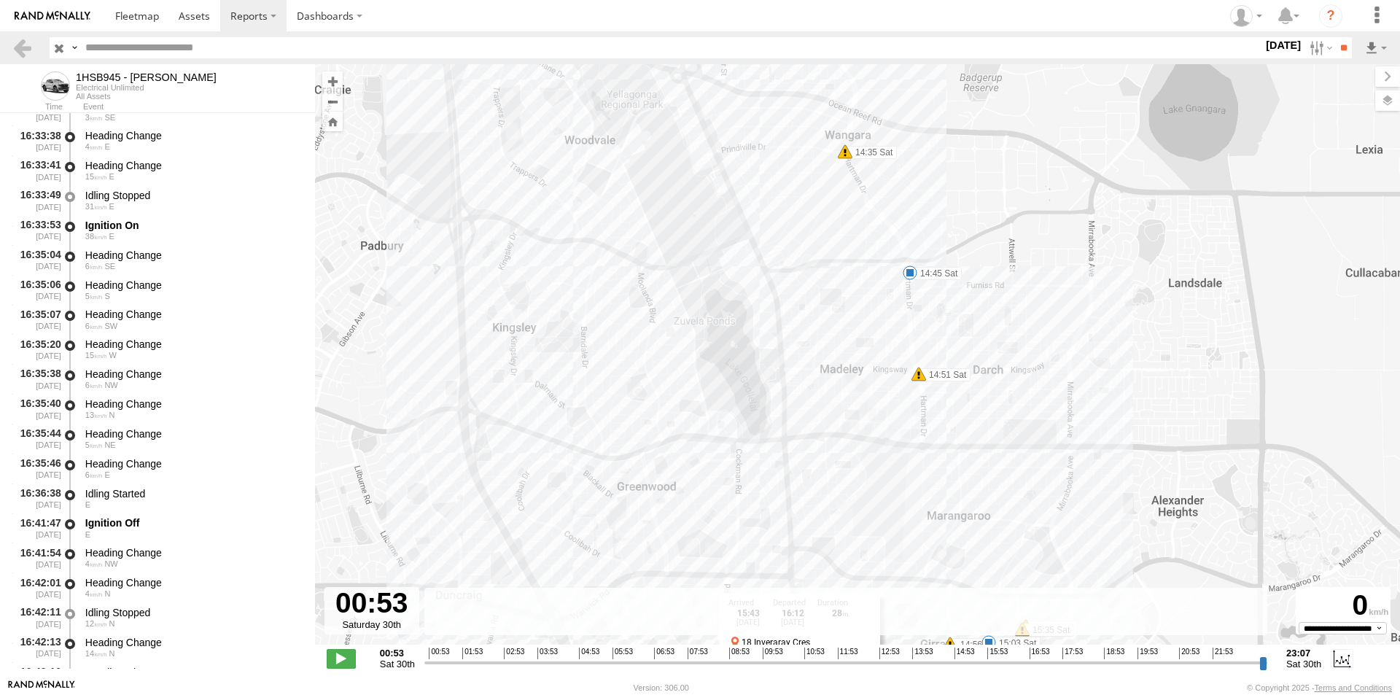
click at [909, 271] on span at bounding box center [910, 272] width 15 height 15
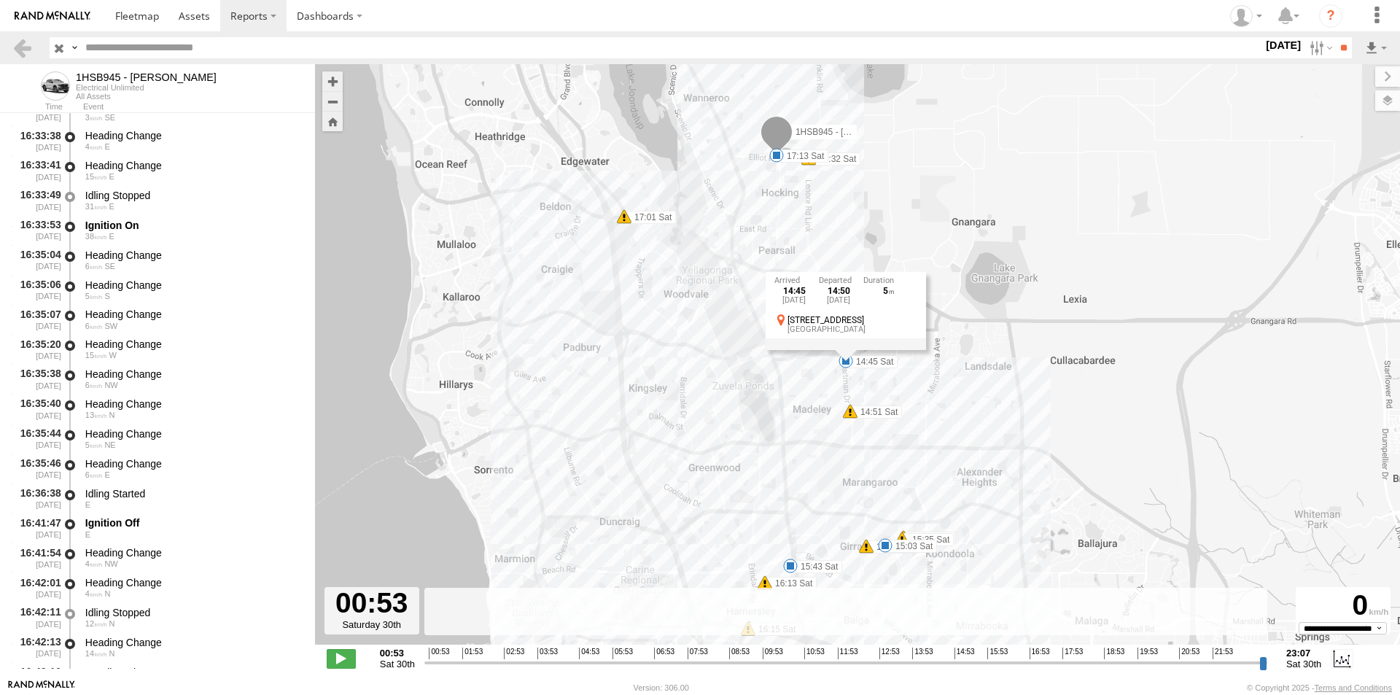
click at [777, 158] on span at bounding box center [776, 155] width 15 height 15
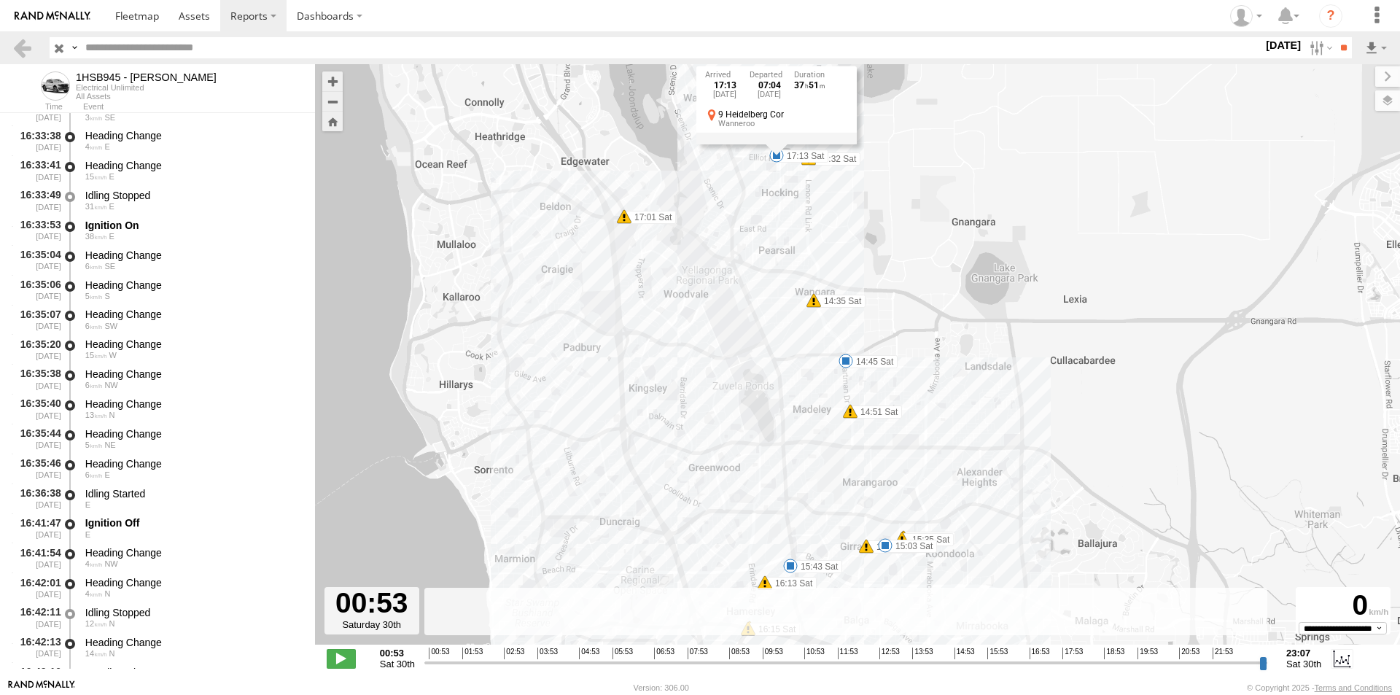
click at [1036, 160] on div "1HSB945 - Ben 14:32 Sat 14:35 Sat 14:45 Sat 14:51 Sat 14:56 Sat 15:03 Sat 15:35…" at bounding box center [857, 362] width 1085 height 596
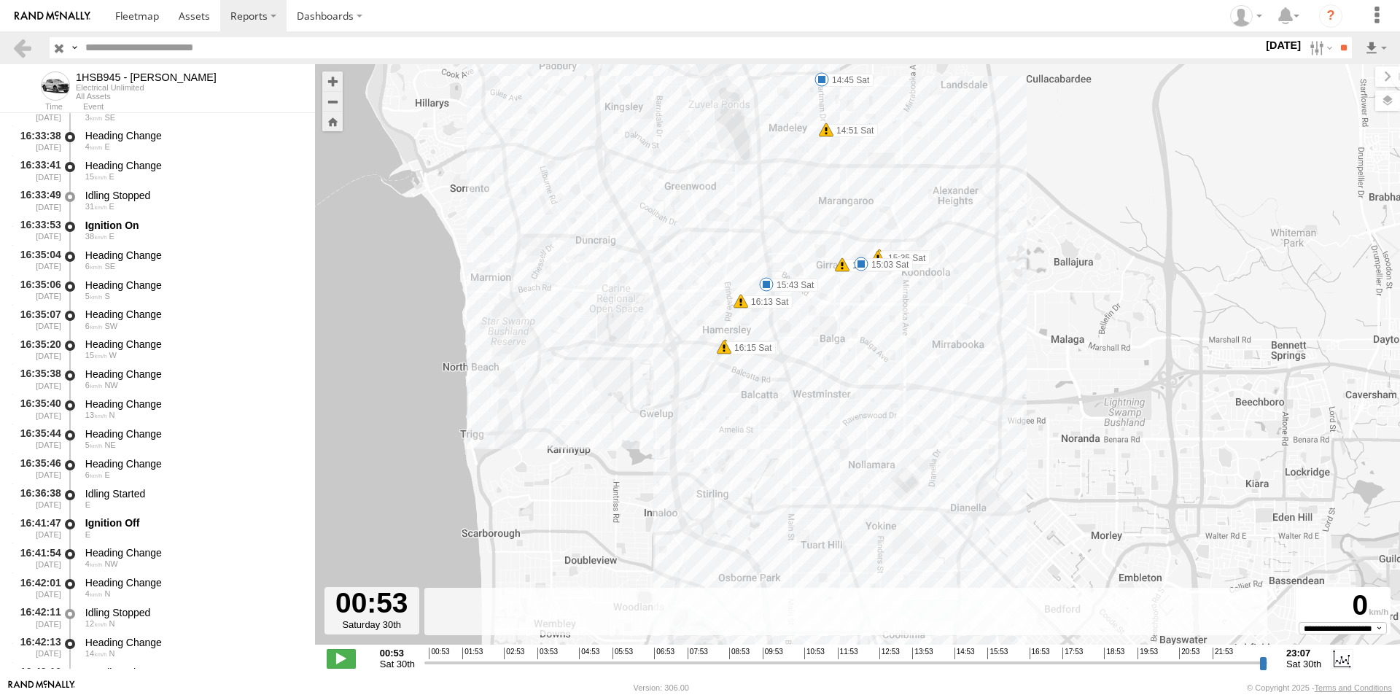
drag, startPoint x: 1049, startPoint y: 446, endPoint x: 1025, endPoint y: 157, distance: 290.5
click at [1025, 157] on div "1HSB945 - Ben 14:32 Sat 14:35 Sat 14:45 Sat 14:51 Sat 14:56 Sat 15:03 Sat 15:35…" at bounding box center [857, 362] width 1085 height 596
click at [860, 261] on span at bounding box center [861, 260] width 15 height 15
click at [766, 282] on span at bounding box center [766, 280] width 15 height 15
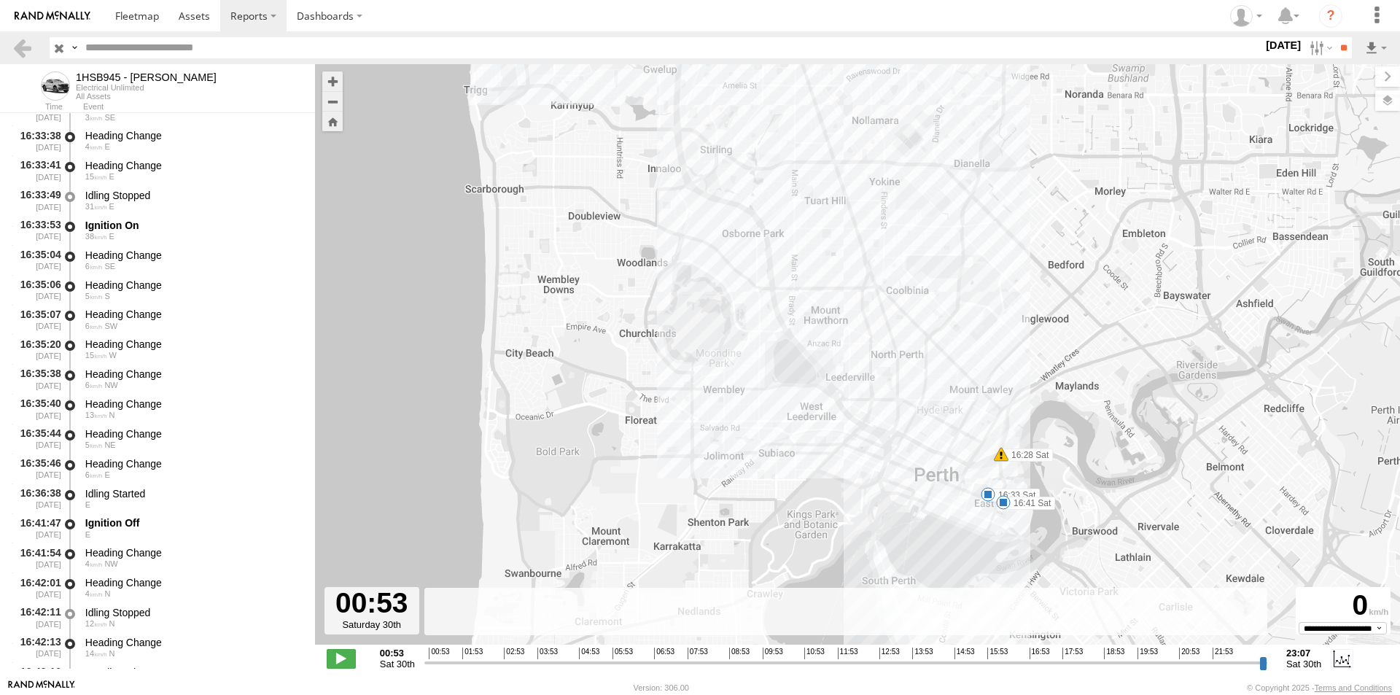
drag, startPoint x: 855, startPoint y: 471, endPoint x: 859, endPoint y: 122, distance: 349.3
click at [859, 122] on div "1HSB945 - Ben 14:32 Sat 14:35 Sat 14:45 Sat 14:51 Sat 14:56 Sat 15:03 Sat 15:35…" at bounding box center [857, 362] width 1085 height 596
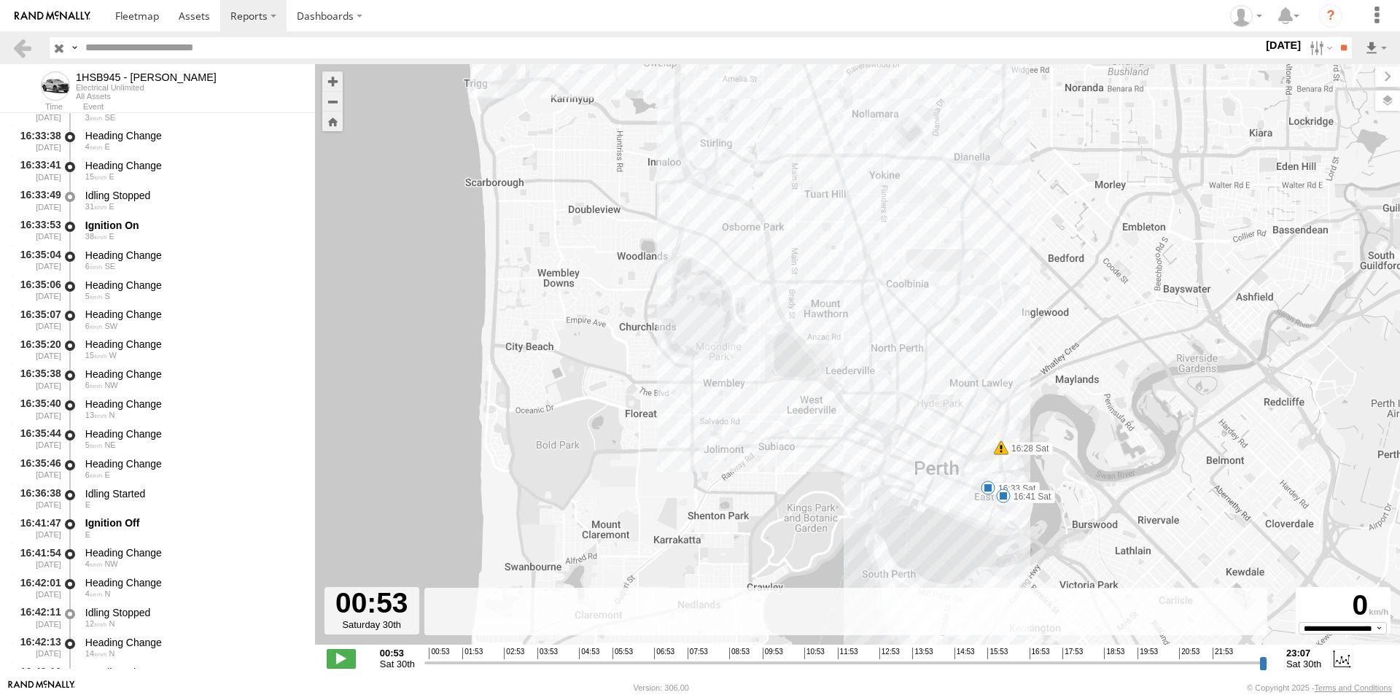
click at [984, 486] on span at bounding box center [988, 488] width 15 height 15
click at [1005, 498] on span at bounding box center [1003, 496] width 15 height 15
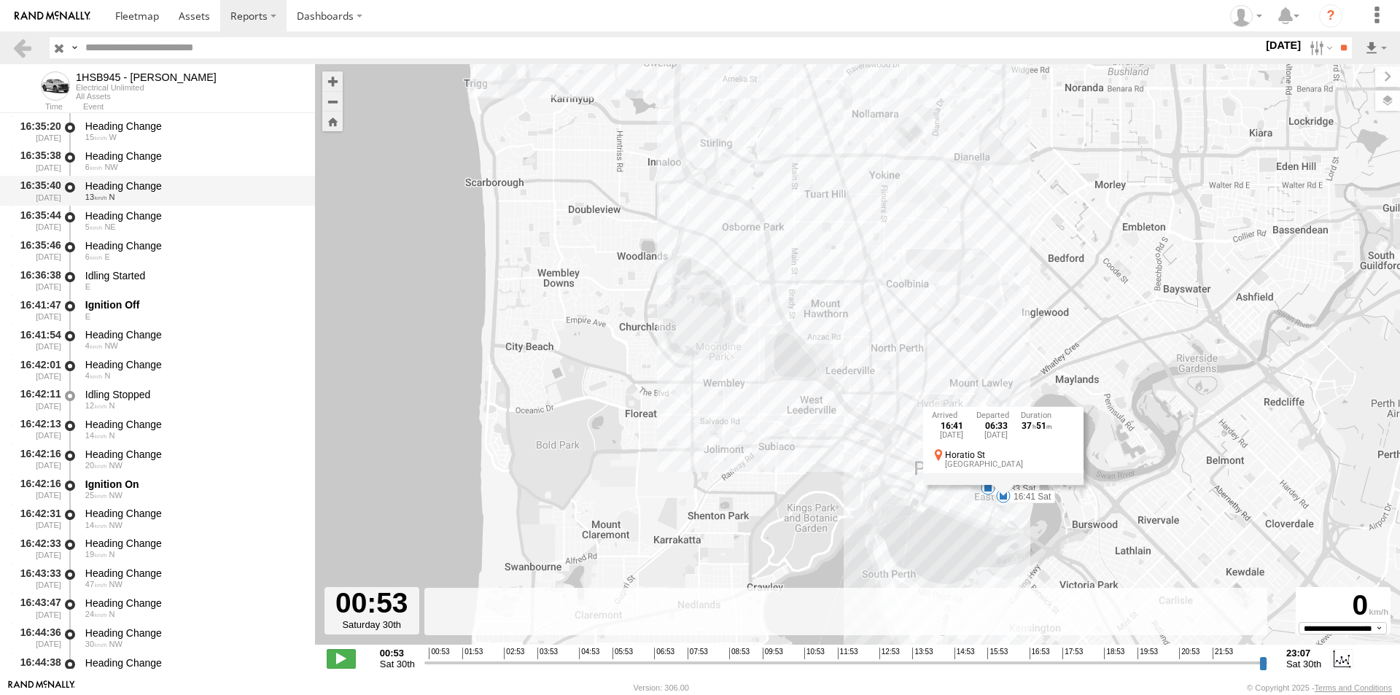
scroll to position [6344, 0]
click at [69, 303] on div at bounding box center [70, 309] width 15 height 27
click at [107, 303] on div "Ignition Off" at bounding box center [193, 304] width 216 height 13
click at [37, 308] on div "16:41:47 [DATE]" at bounding box center [37, 309] width 51 height 27
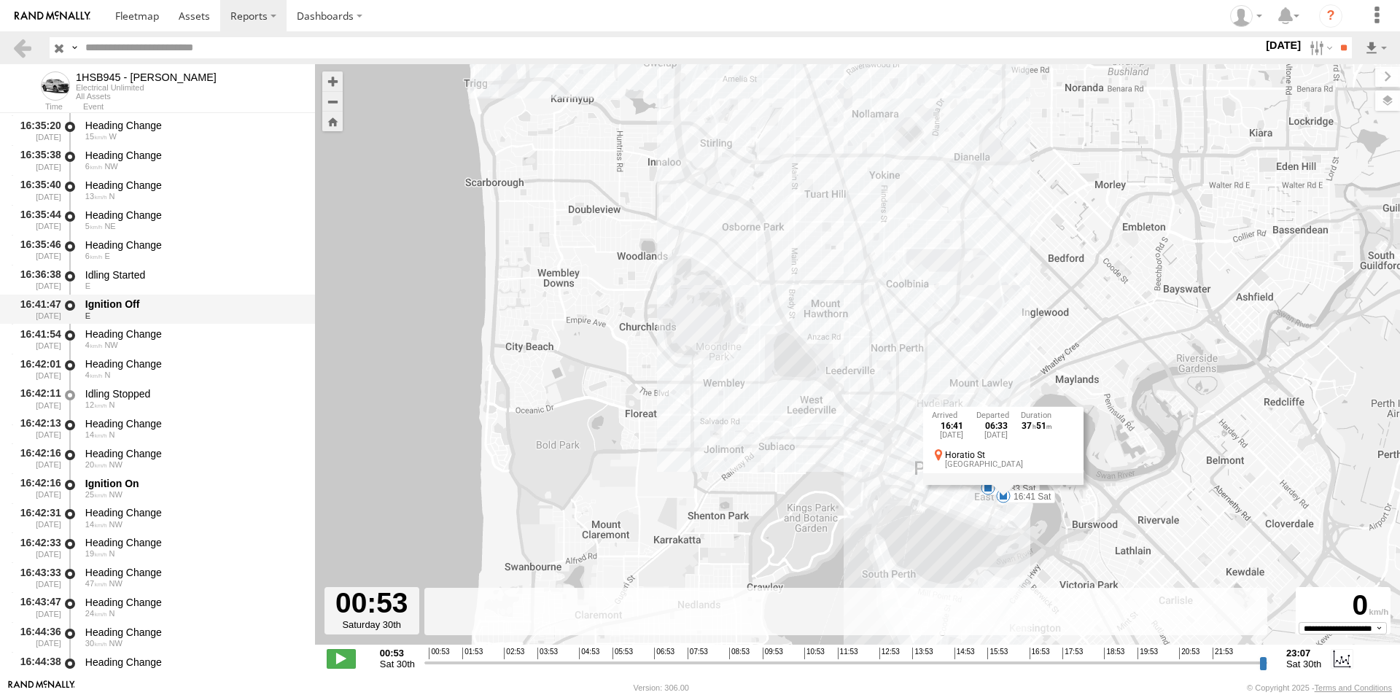
click at [37, 305] on div "16:41:47 [DATE]" at bounding box center [37, 309] width 51 height 27
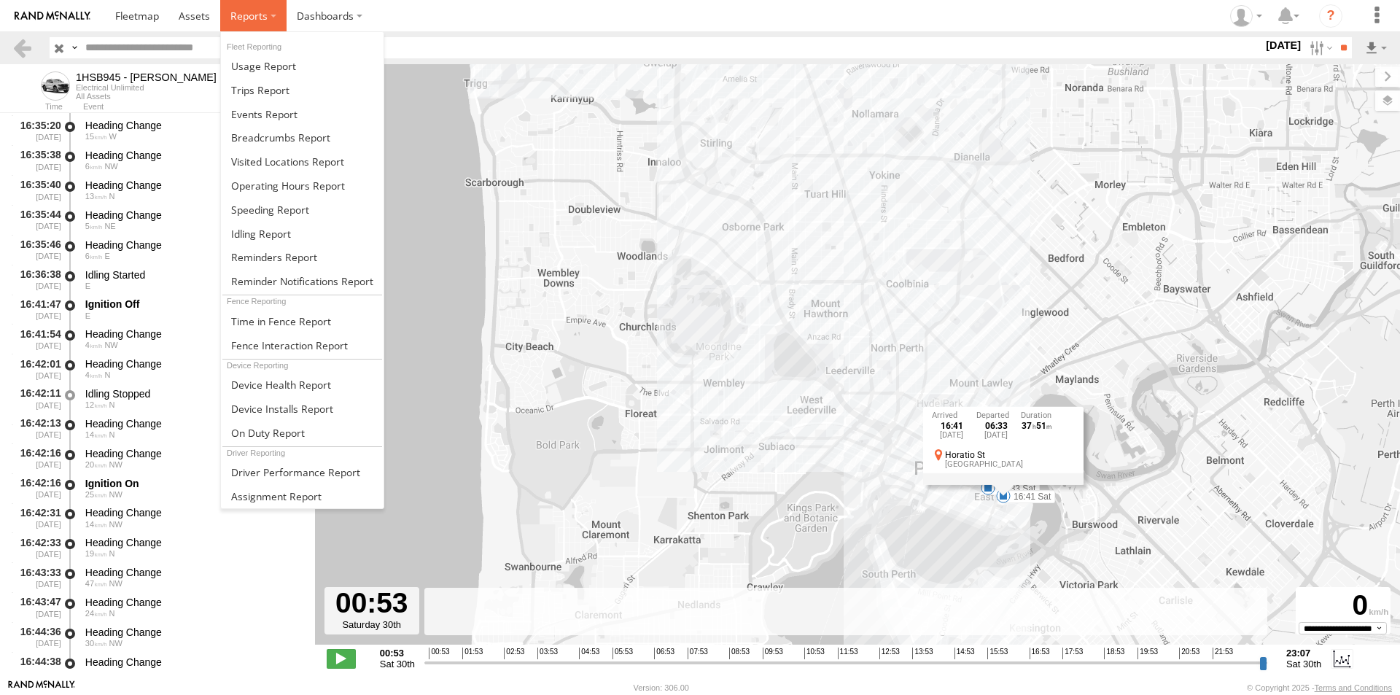
click at [251, 15] on span at bounding box center [248, 16] width 37 height 14
click at [274, 89] on span at bounding box center [260, 90] width 58 height 14
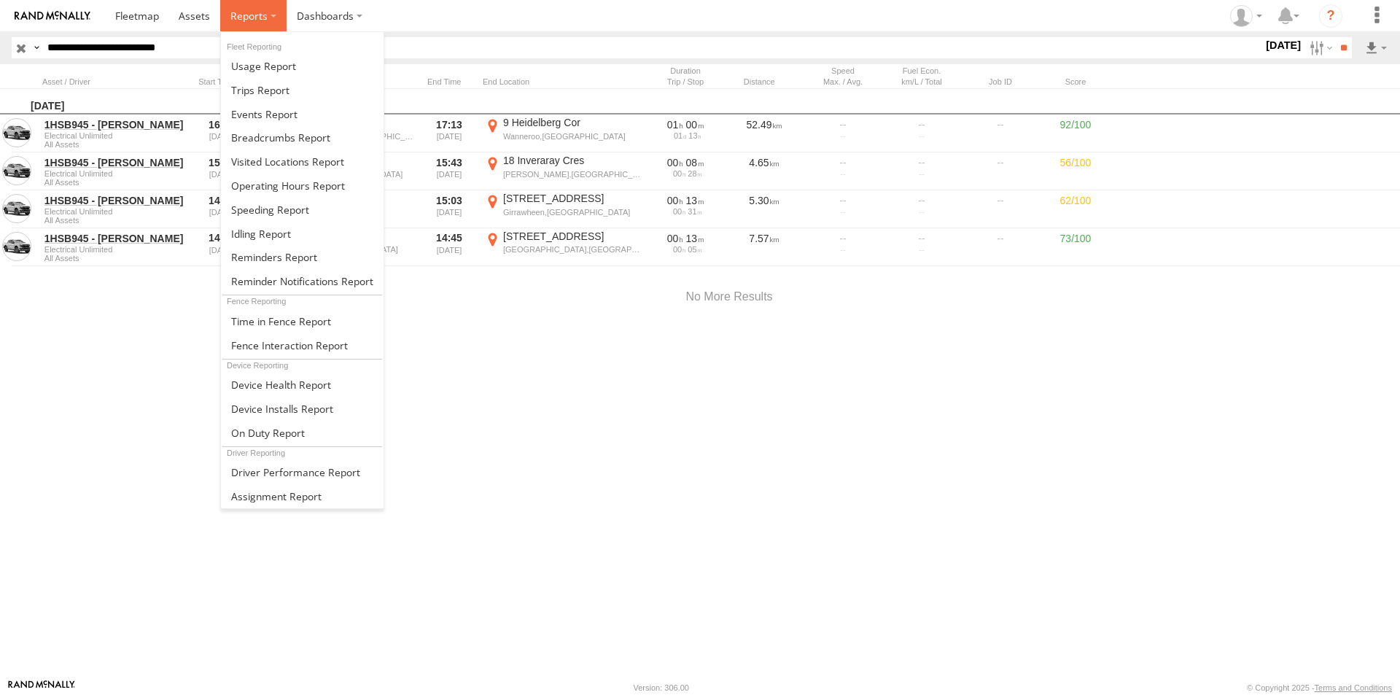
click at [266, 15] on label at bounding box center [253, 15] width 66 height 31
click at [265, 117] on span at bounding box center [264, 114] width 66 height 14
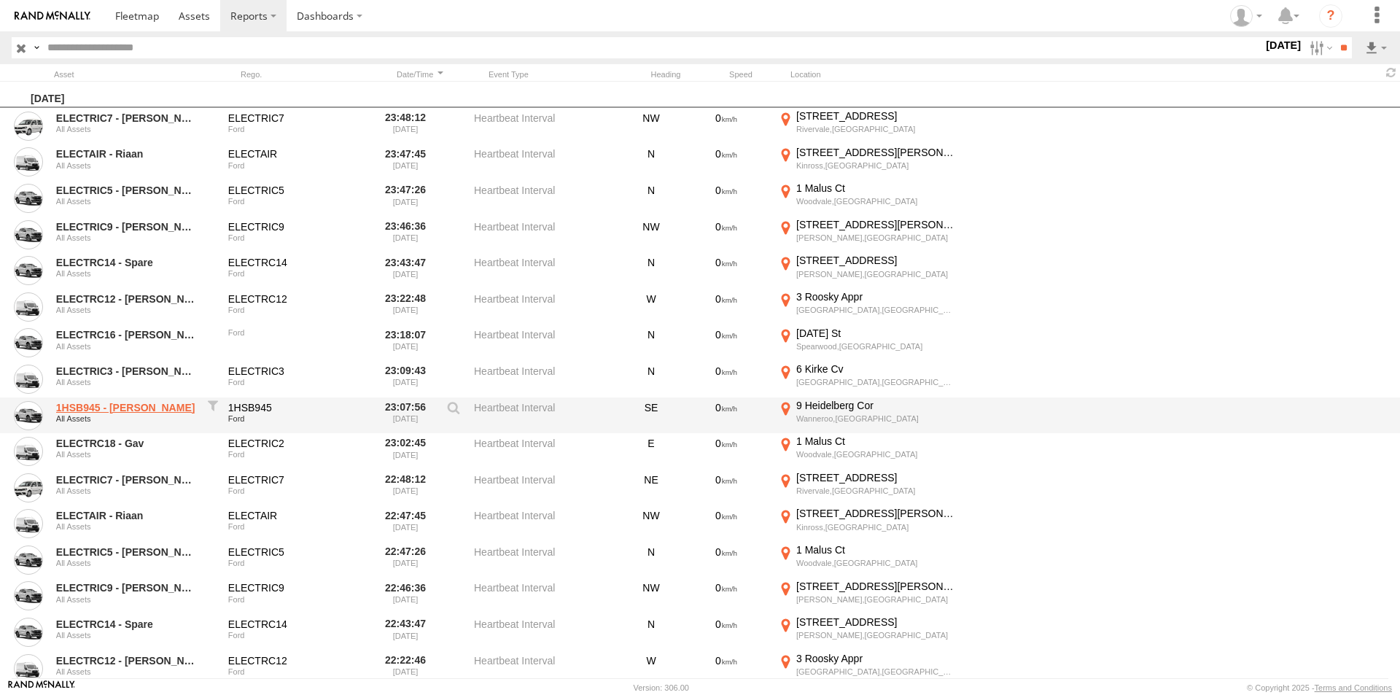
click at [91, 410] on link "1HSB945 - [PERSON_NAME]" at bounding box center [126, 407] width 141 height 13
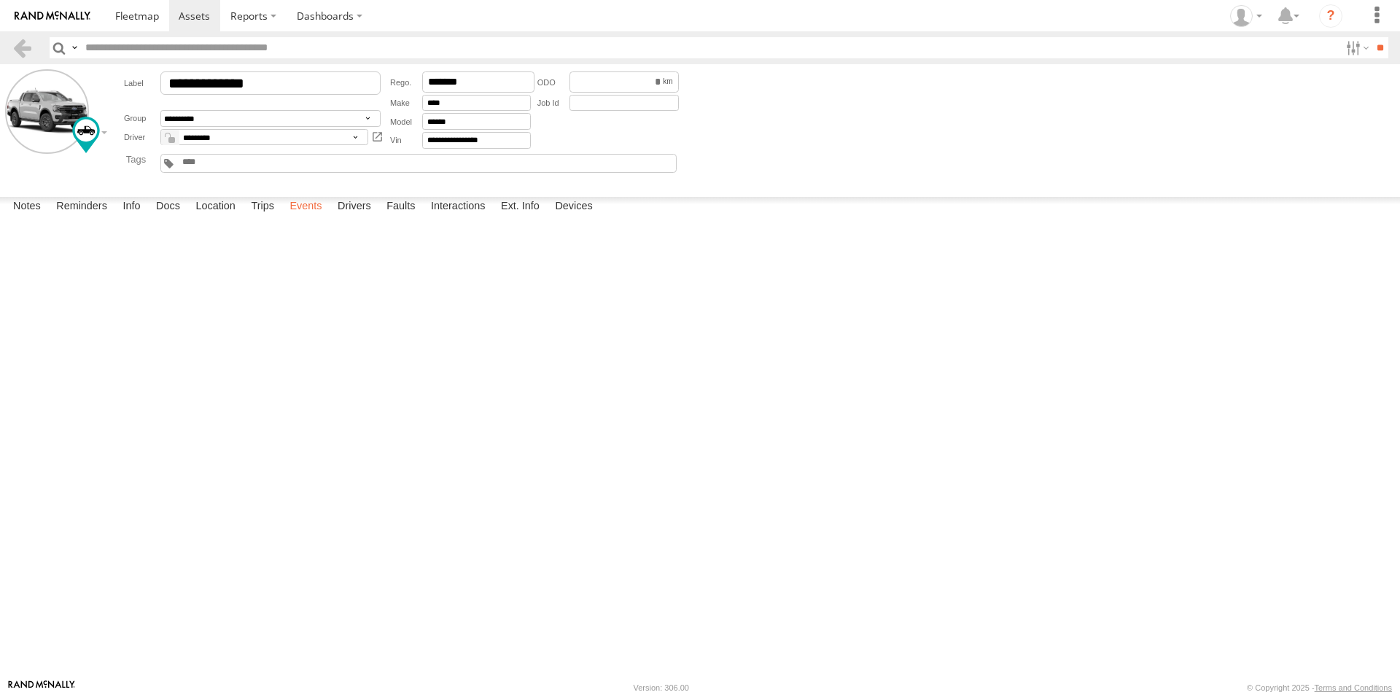
click at [314, 217] on label "Events" at bounding box center [305, 207] width 47 height 20
click at [1340, 50] on label at bounding box center [1355, 47] width 31 height 21
click at [1067, 223] on div "Notes Details Reminders Info Docs Location Trips Events Drivers Faults Interact…" at bounding box center [700, 210] width 1400 height 26
click at [19, 44] on link at bounding box center [22, 47] width 21 height 21
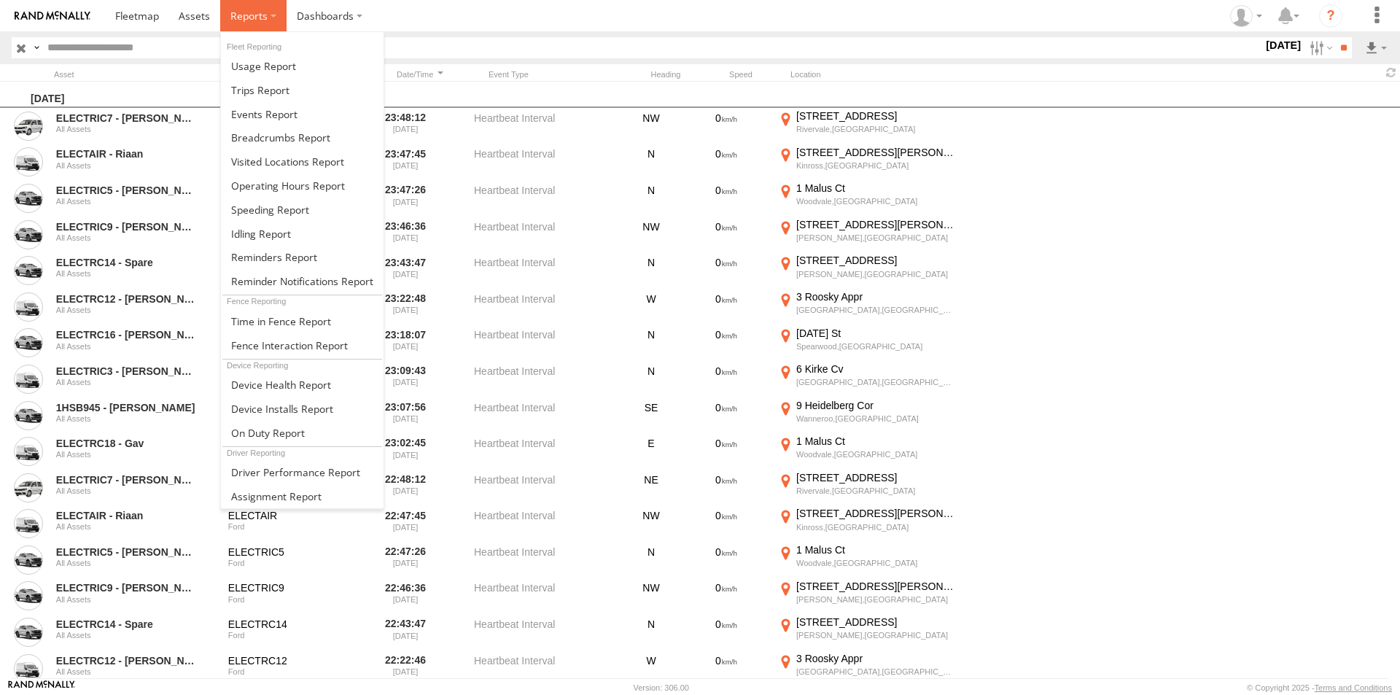
click at [247, 15] on span at bounding box center [248, 16] width 37 height 14
click at [254, 117] on span at bounding box center [264, 114] width 66 height 14
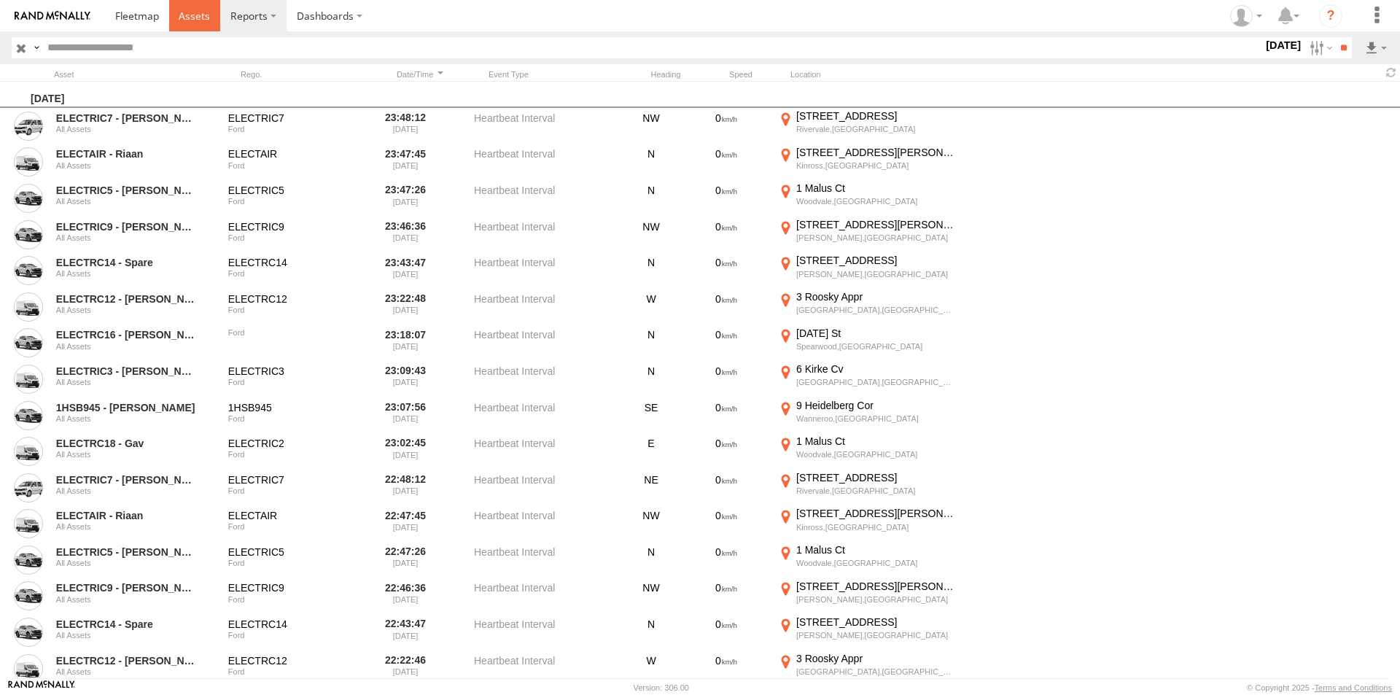
click at [189, 8] on link at bounding box center [195, 15] width 52 height 31
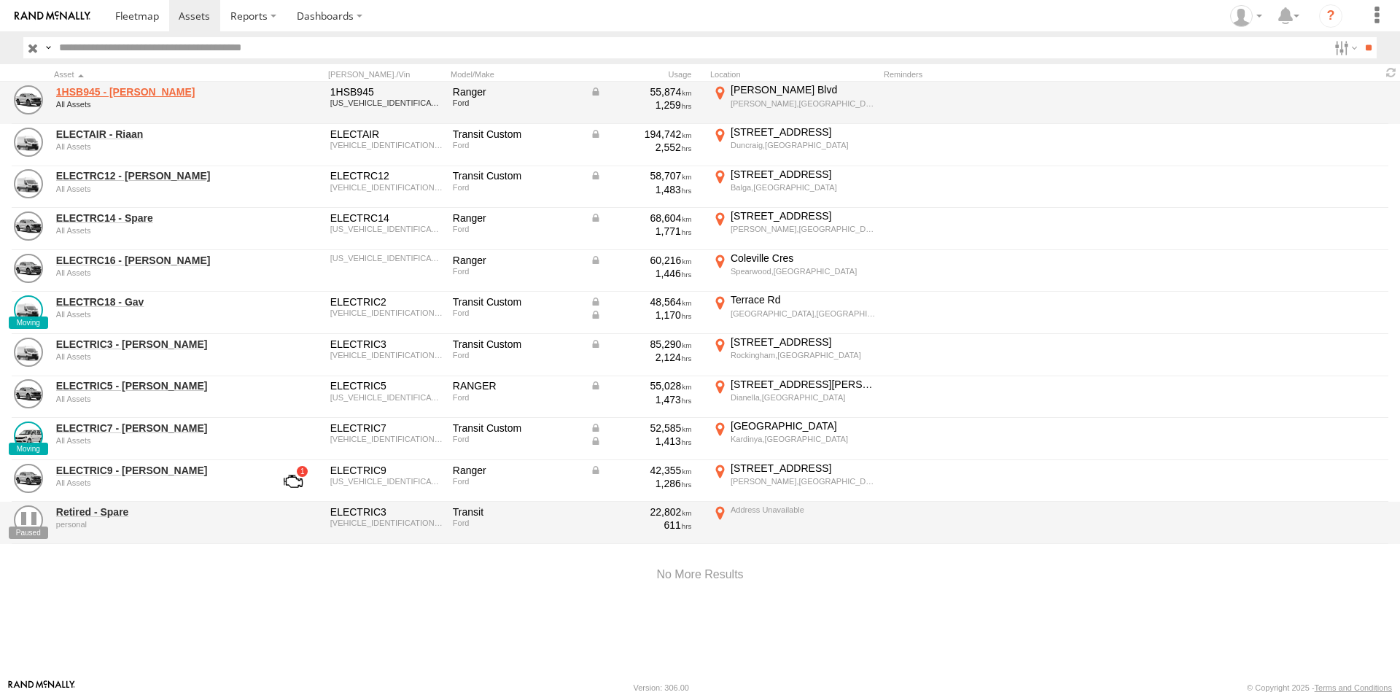
click at [114, 89] on link "1HSB945 - [PERSON_NAME]" at bounding box center [156, 91] width 200 height 13
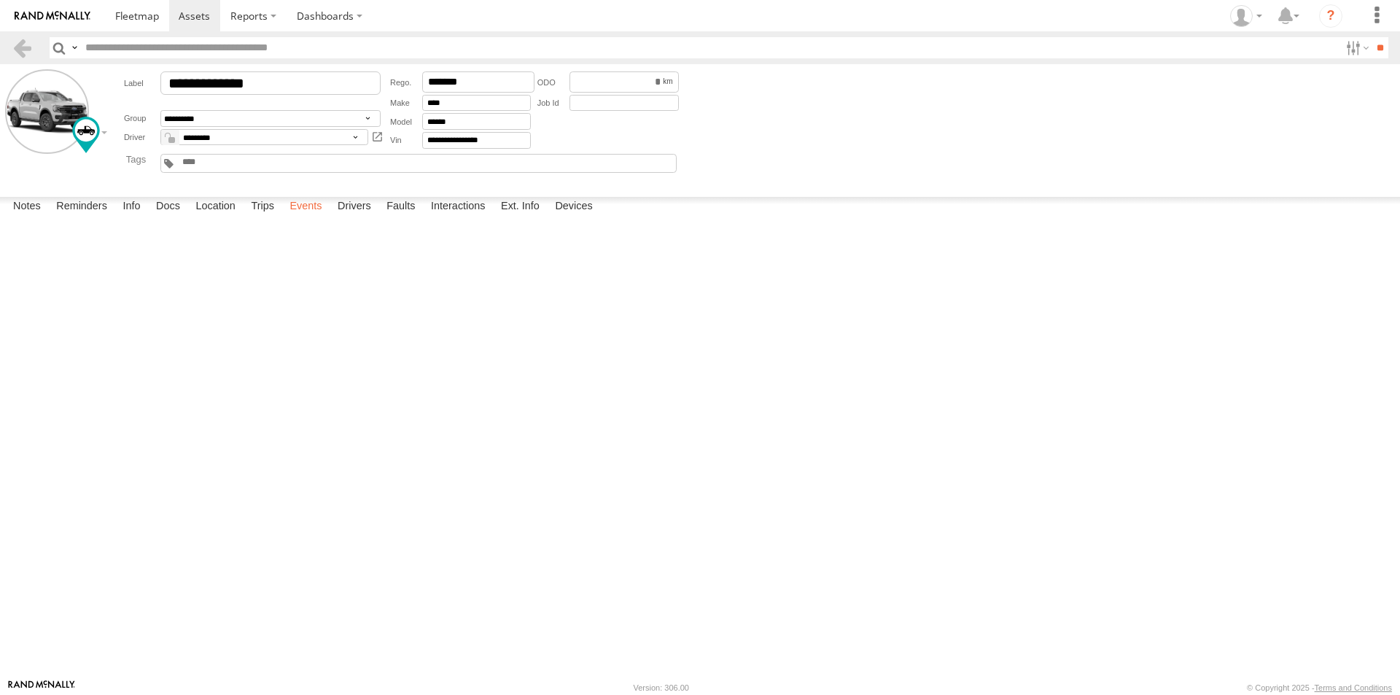
click at [316, 217] on label "Events" at bounding box center [305, 207] width 47 height 20
click at [0, 0] on link at bounding box center [0, 0] width 0 height 0
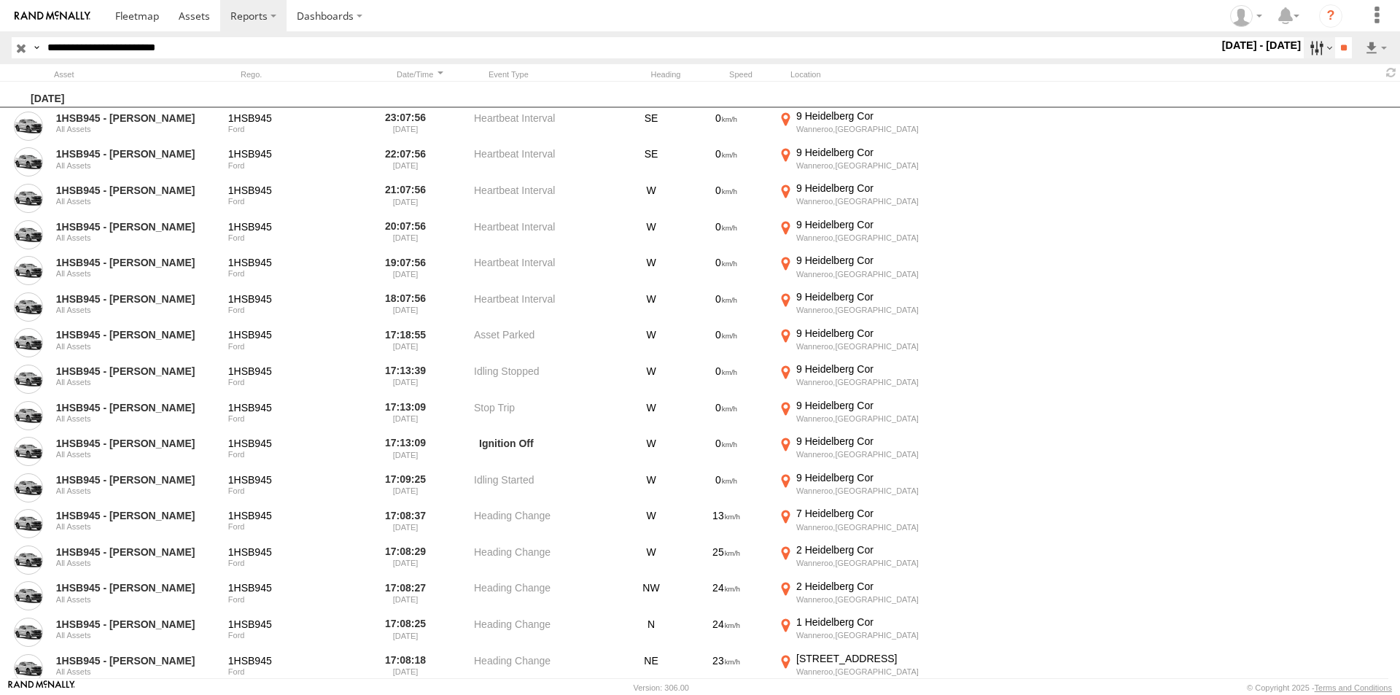
click at [1304, 47] on label at bounding box center [1319, 47] width 31 height 21
click at [0, 0] on label at bounding box center [0, 0] width 0 height 0
click at [1341, 45] on input "**" at bounding box center [1343, 47] width 17 height 21
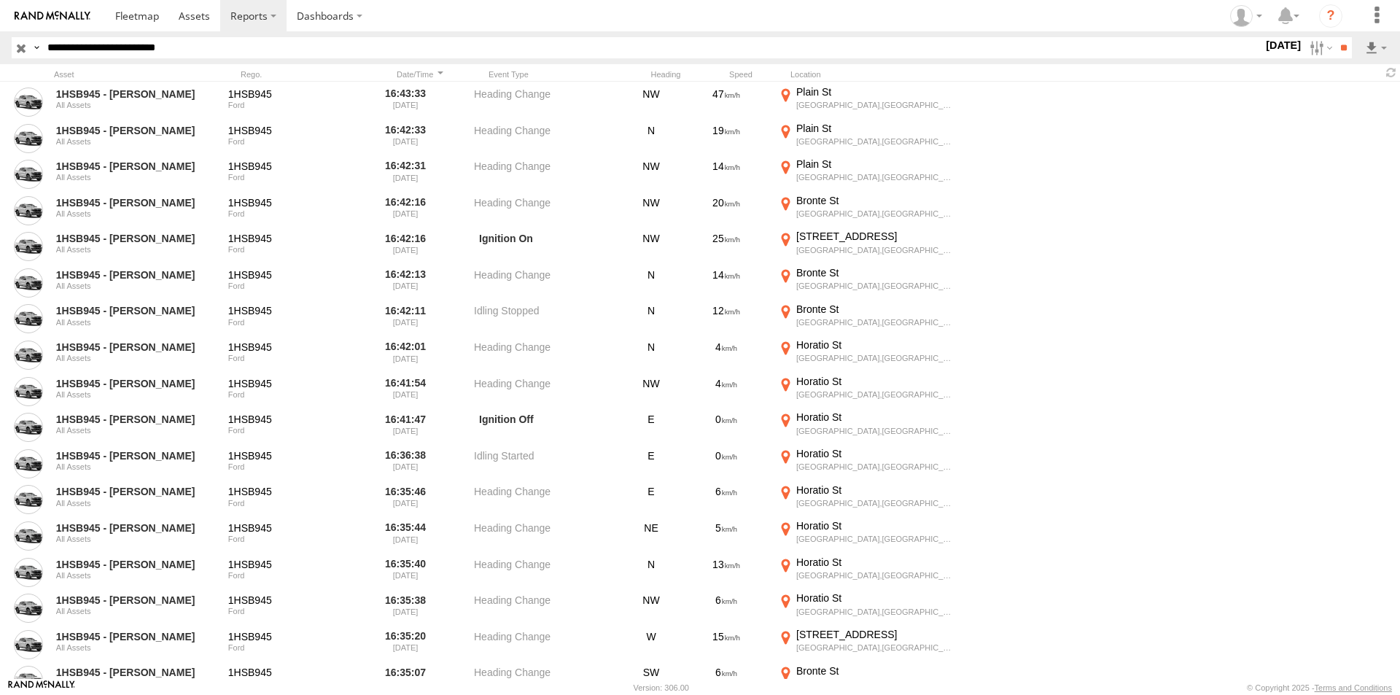
scroll to position [1458, 0]
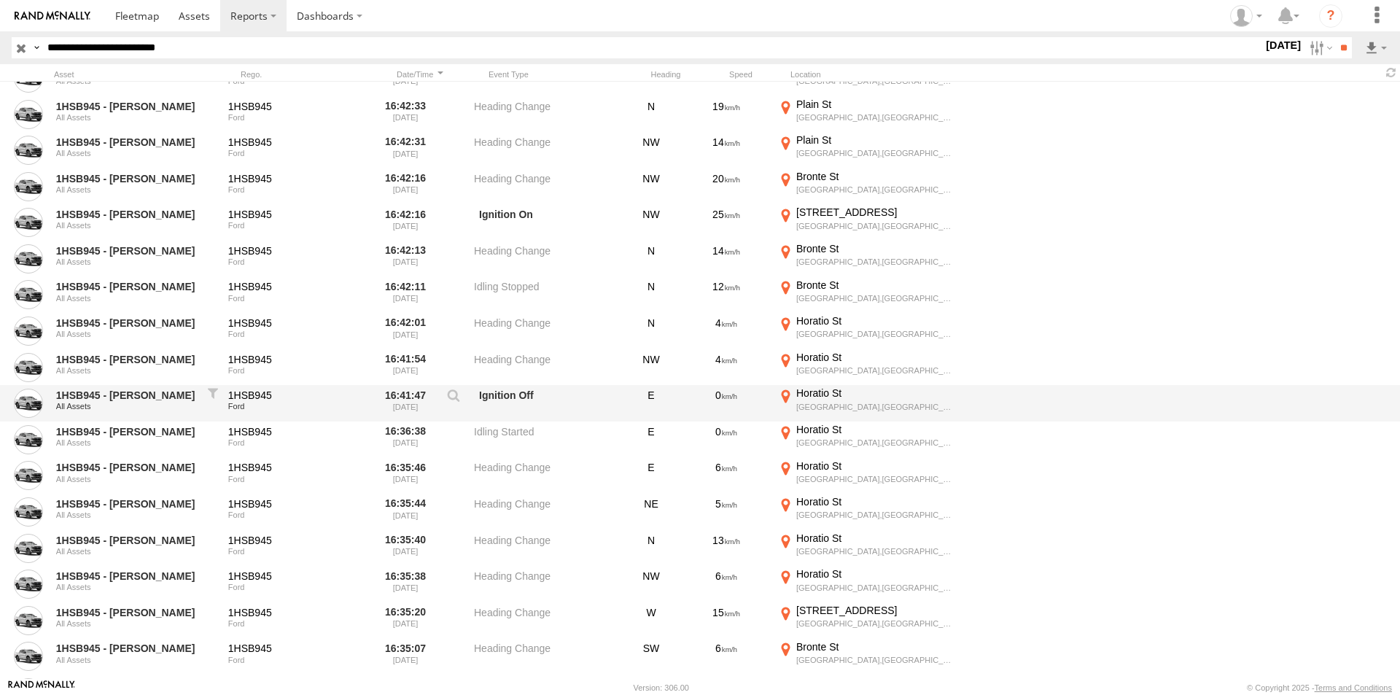
click at [799, 397] on div "Horatio St" at bounding box center [876, 392] width 160 height 13
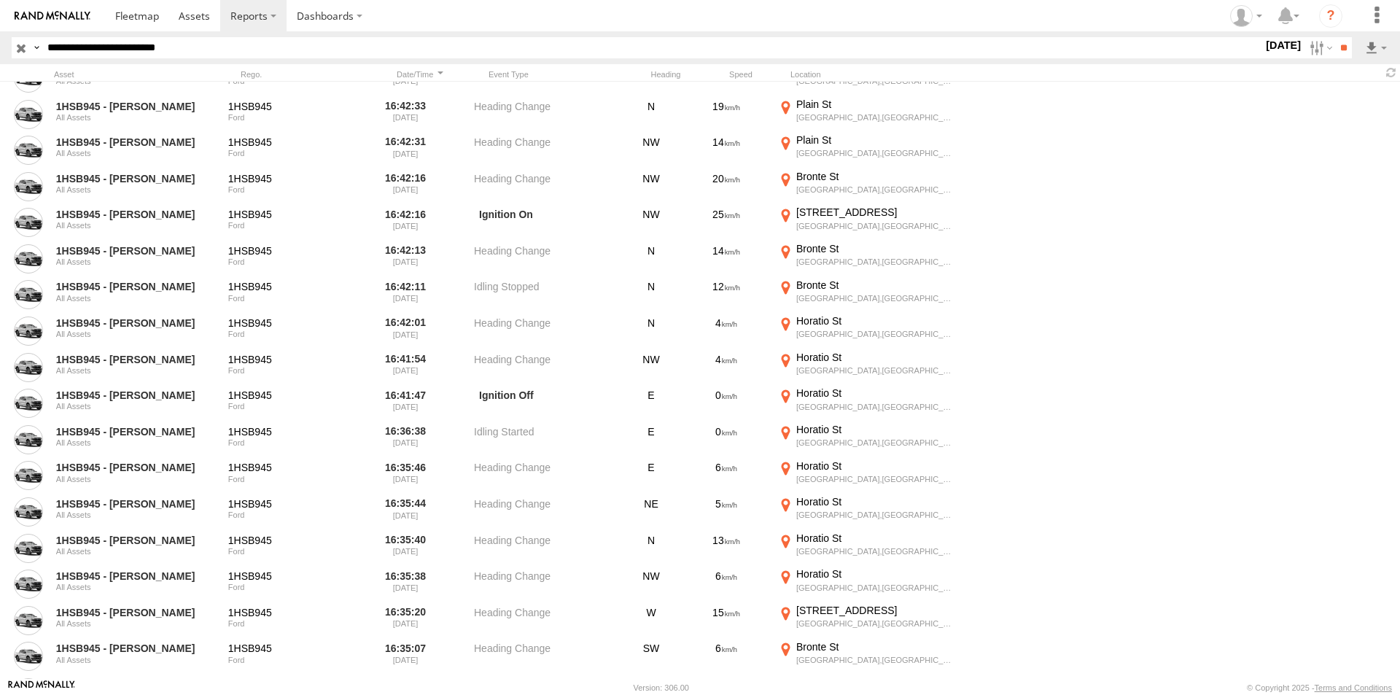
click at [0, 0] on button "Satellite" at bounding box center [0, 0] width 0 height 0
drag, startPoint x: 779, startPoint y: 283, endPoint x: 766, endPoint y: 423, distance: 140.6
click at [0, 0] on div at bounding box center [0, 0] width 0 height 0
drag, startPoint x: 594, startPoint y: 434, endPoint x: 718, endPoint y: 492, distance: 136.4
click at [0, 0] on div at bounding box center [0, 0] width 0 height 0
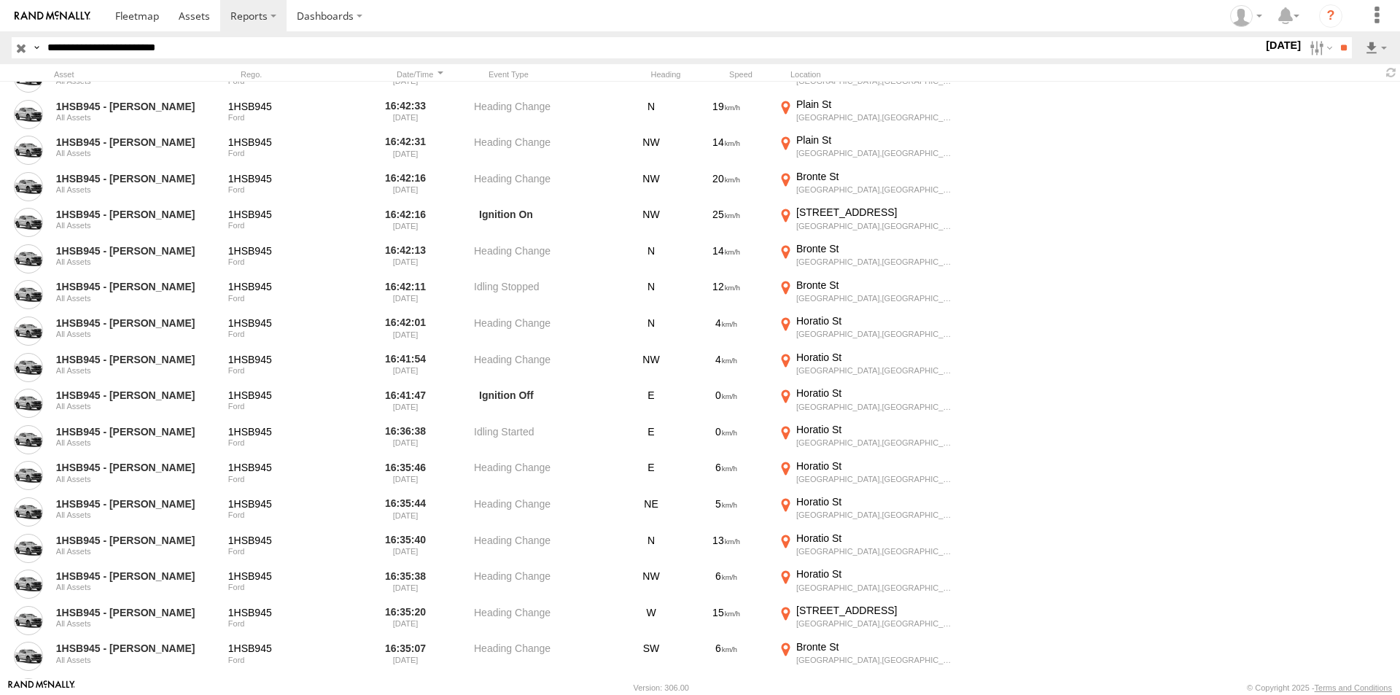
drag, startPoint x: 430, startPoint y: 357, endPoint x: 460, endPoint y: 605, distance: 250.5
click at [0, 0] on div at bounding box center [0, 0] width 0 height 0
drag, startPoint x: 621, startPoint y: 336, endPoint x: 584, endPoint y: 542, distance: 209.0
click at [0, 0] on div at bounding box center [0, 0] width 0 height 0
drag, startPoint x: 866, startPoint y: 497, endPoint x: 619, endPoint y: 308, distance: 310.7
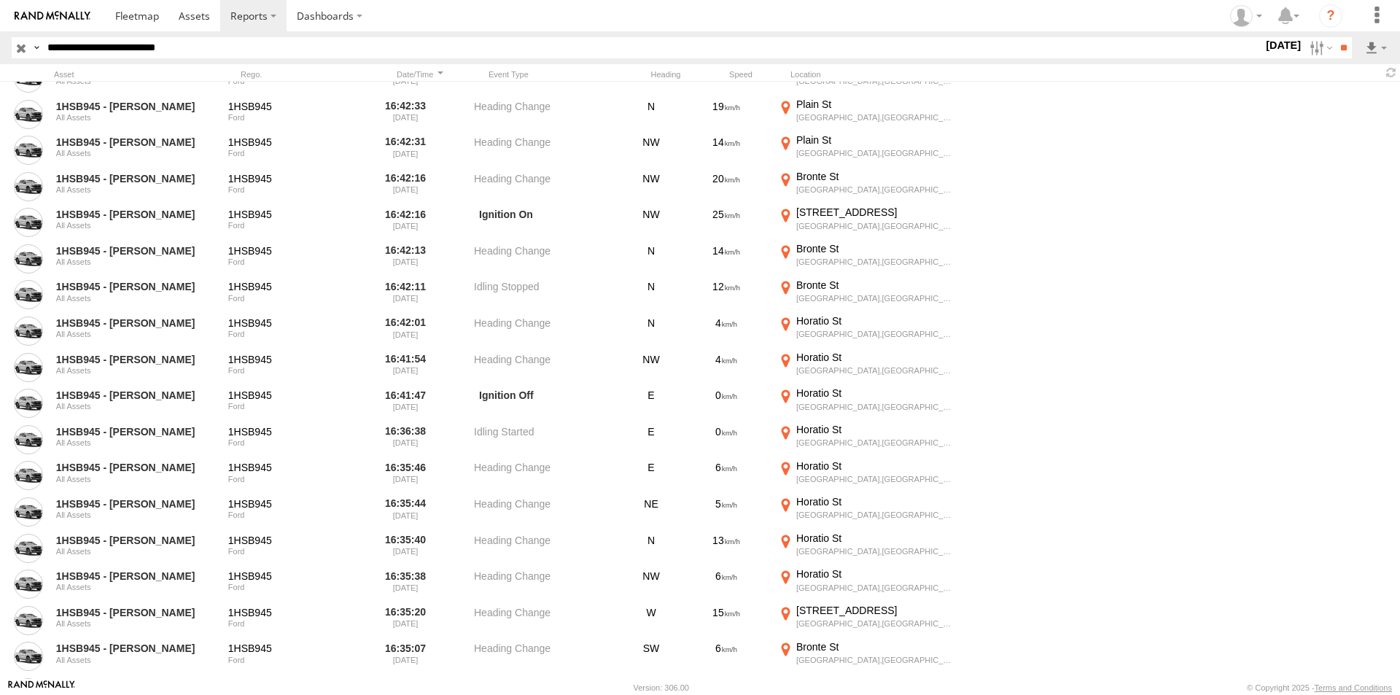
click at [0, 0] on div at bounding box center [0, 0] width 0 height 0
drag, startPoint x: 739, startPoint y: 516, endPoint x: 735, endPoint y: 293, distance: 222.4
click at [0, 0] on div at bounding box center [0, 0] width 0 height 0
drag, startPoint x: 722, startPoint y: 535, endPoint x: 709, endPoint y: 568, distance: 36.0
click at [0, 0] on div at bounding box center [0, 0] width 0 height 0
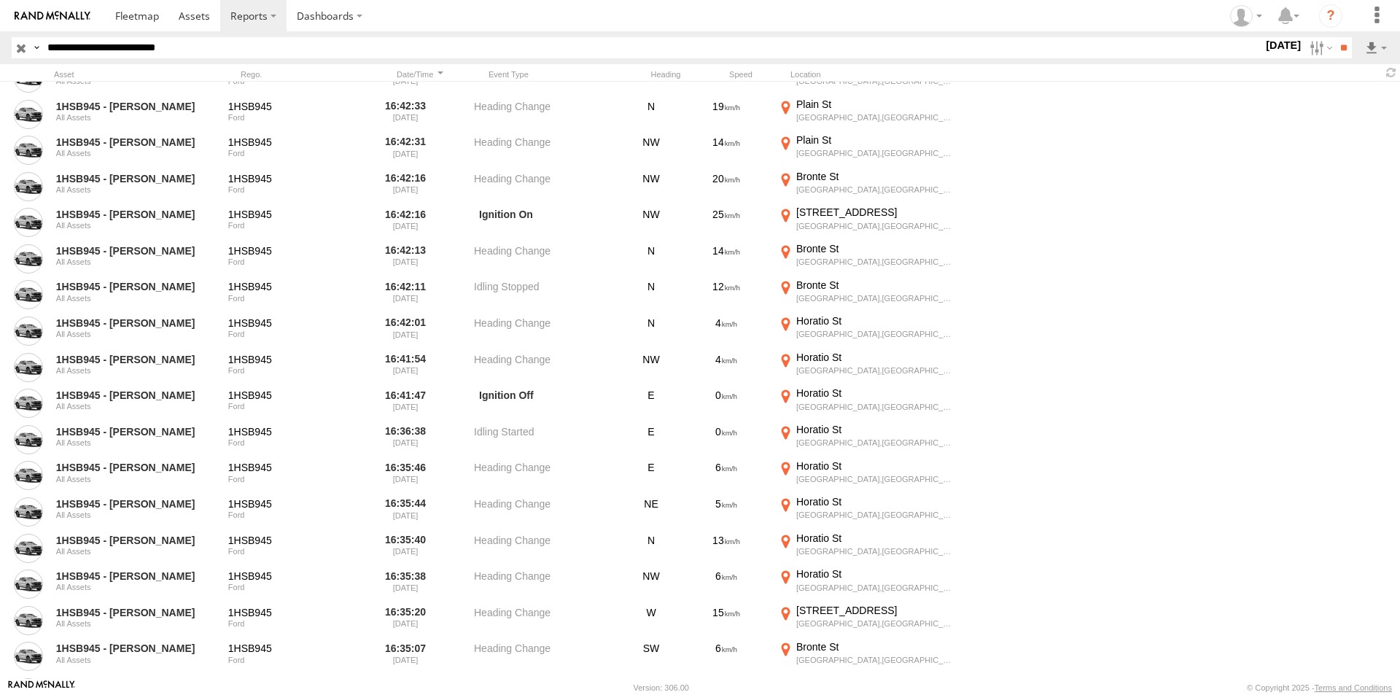
drag, startPoint x: 704, startPoint y: 311, endPoint x: 715, endPoint y: 524, distance: 213.2
click at [0, 0] on div at bounding box center [0, 0] width 0 height 0
drag, startPoint x: 634, startPoint y: 321, endPoint x: 696, endPoint y: 429, distance: 124.1
click at [0, 0] on div at bounding box center [0, 0] width 0 height 0
click at [0, 0] on div "Location Details" at bounding box center [0, 0] width 0 height 0
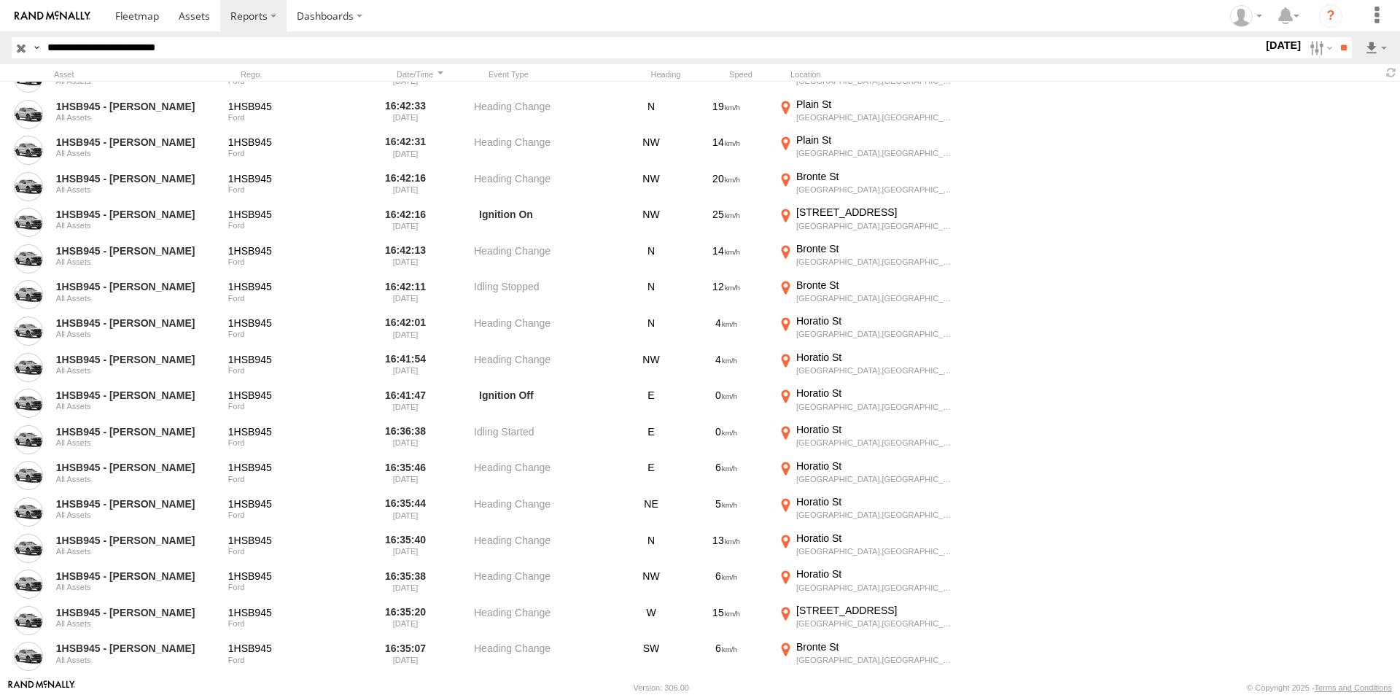
click at [0, 0] on label "×" at bounding box center [0, 0] width 0 height 0
